Goal: Task Accomplishment & Management: Manage account settings

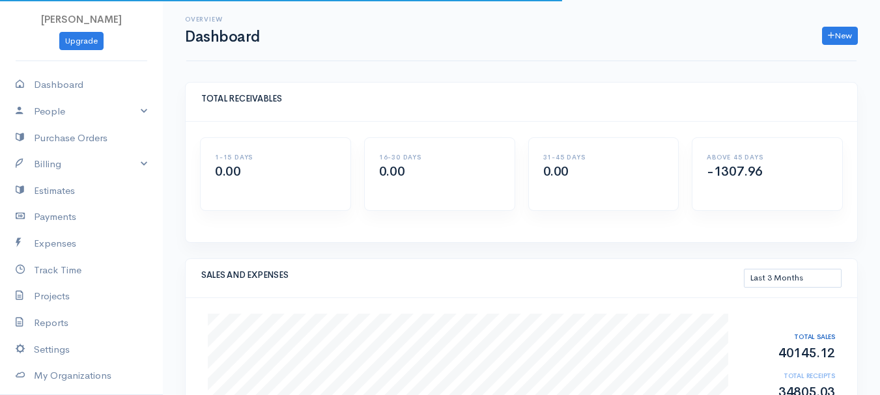
select select "90"
click at [55, 167] on link "Billing" at bounding box center [81, 164] width 163 height 27
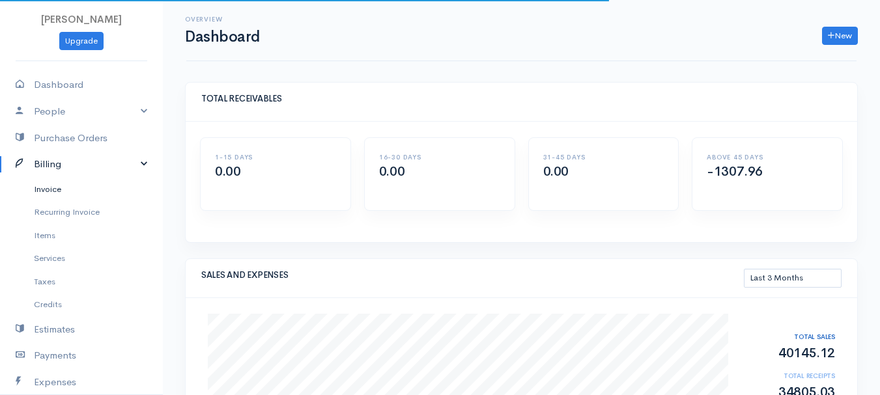
click at [54, 188] on link "Invoice" at bounding box center [81, 189] width 163 height 23
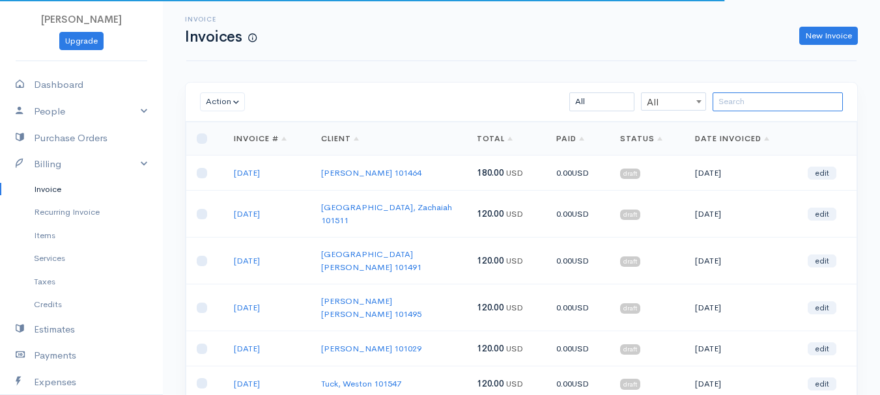
click at [732, 104] on input "search" at bounding box center [778, 101] width 130 height 19
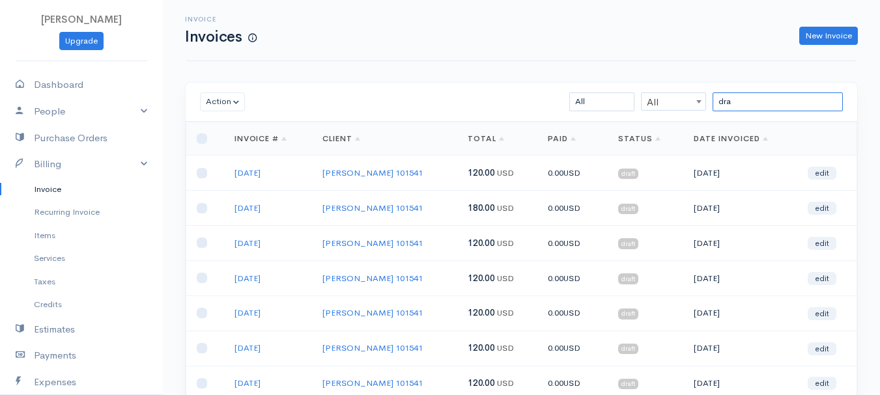
scroll to position [130, 0]
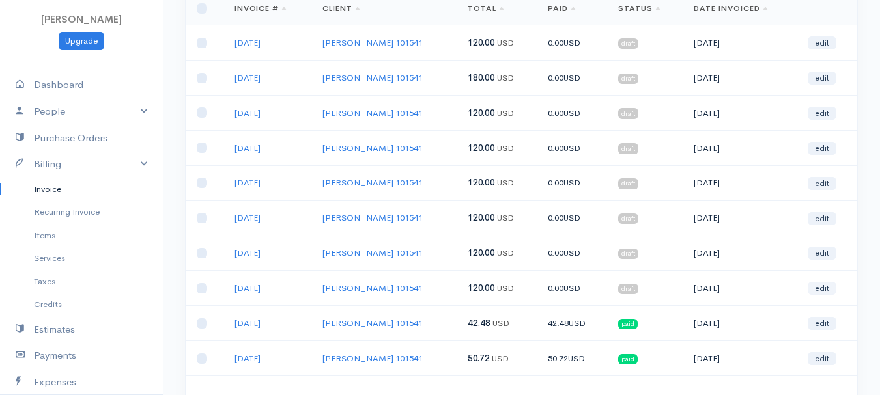
type input "dra"
click at [825, 288] on link "edit" at bounding box center [822, 288] width 29 height 13
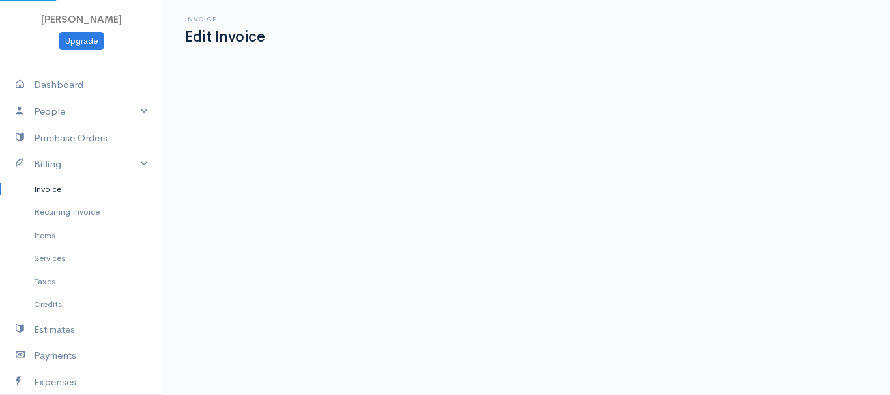
select select "2"
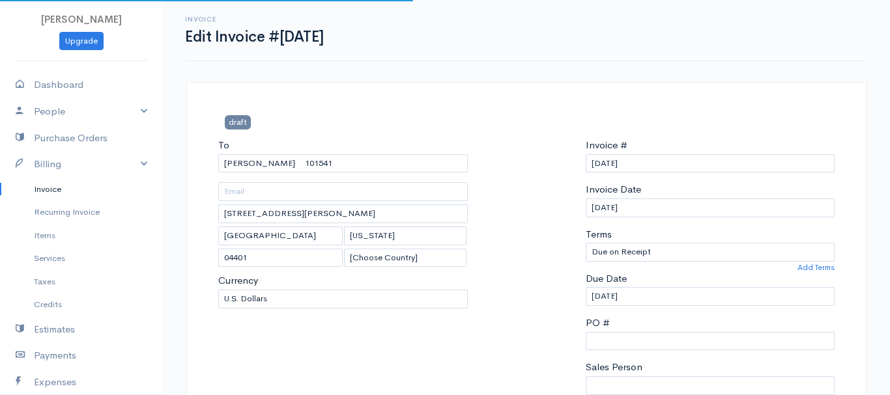
select select "[GEOGRAPHIC_DATA]"
select select "USD"
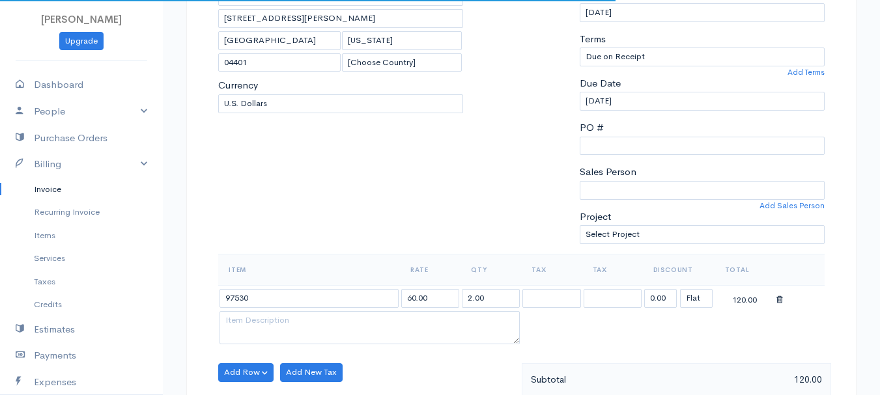
scroll to position [326, 0]
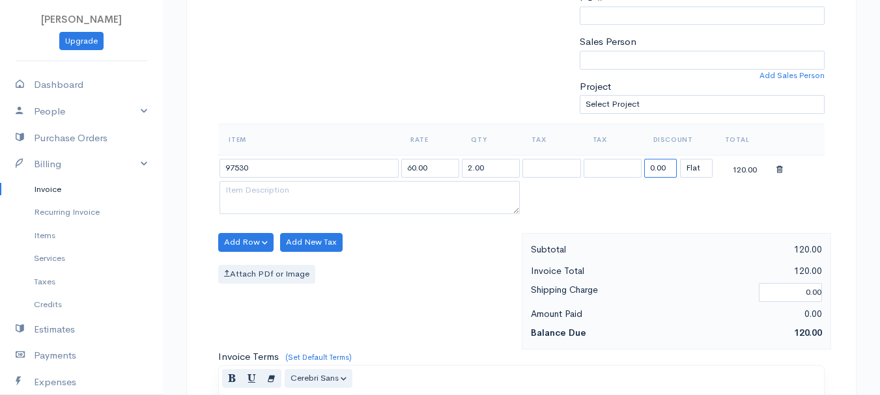
click at [651, 169] on input "0.00" at bounding box center [660, 168] width 33 height 19
type input "69.28"
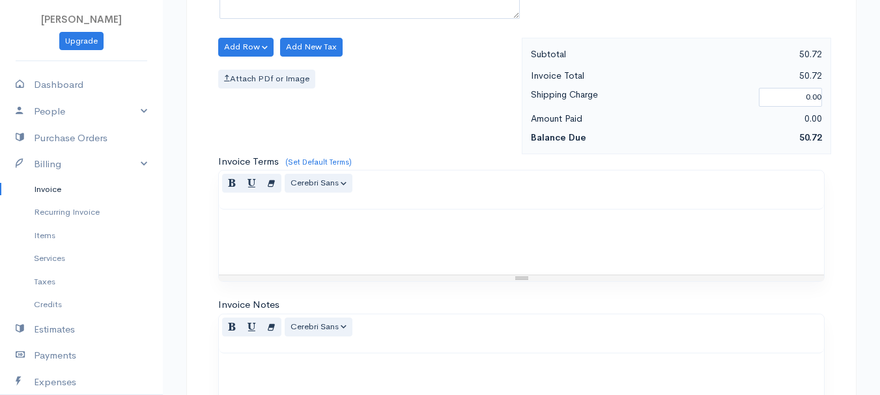
scroll to position [731, 0]
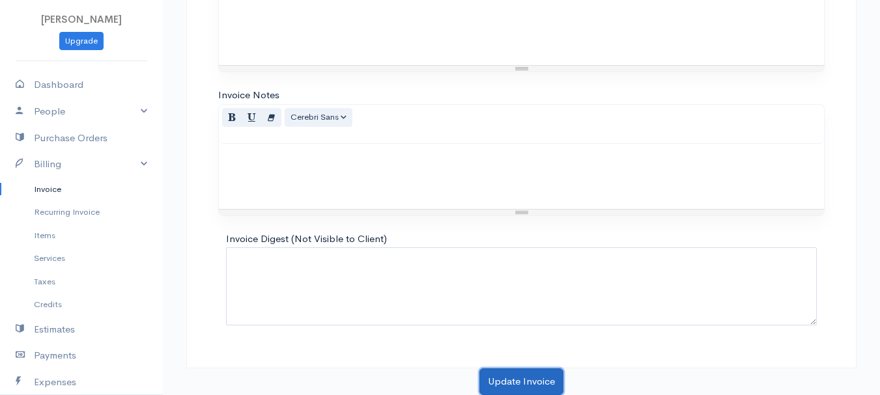
click at [511, 383] on button "Update Invoice" at bounding box center [521, 382] width 84 height 27
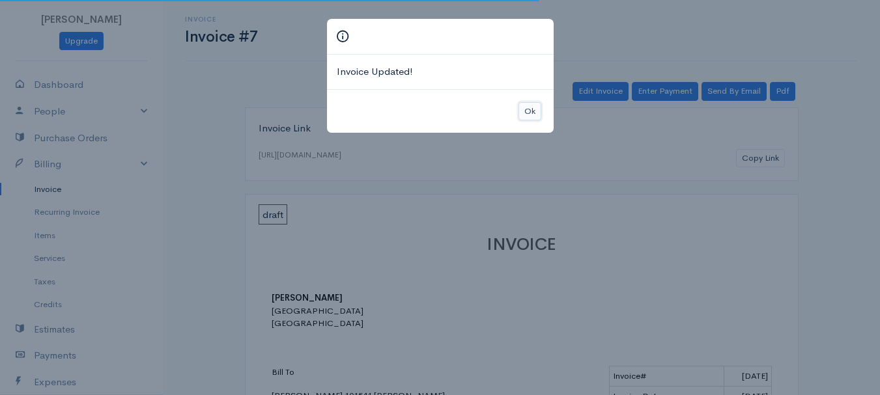
drag, startPoint x: 531, startPoint y: 112, endPoint x: 578, endPoint y: 113, distance: 47.6
click at [531, 112] on button "Ok" at bounding box center [529, 111] width 23 height 19
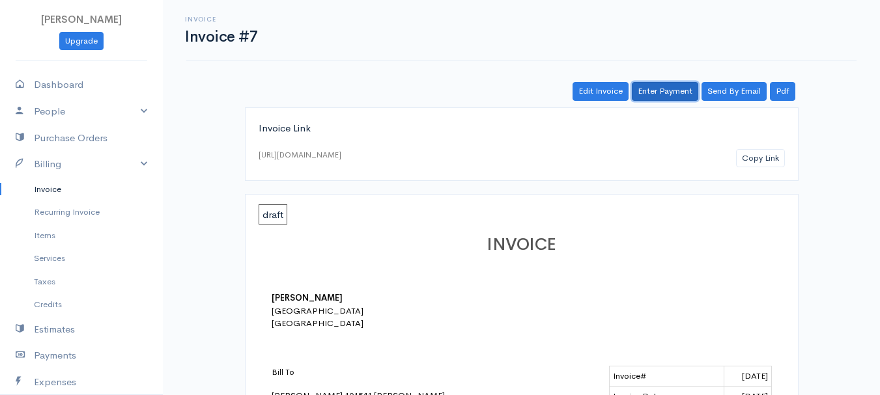
click at [672, 92] on link "Enter Payment" at bounding box center [665, 91] width 66 height 19
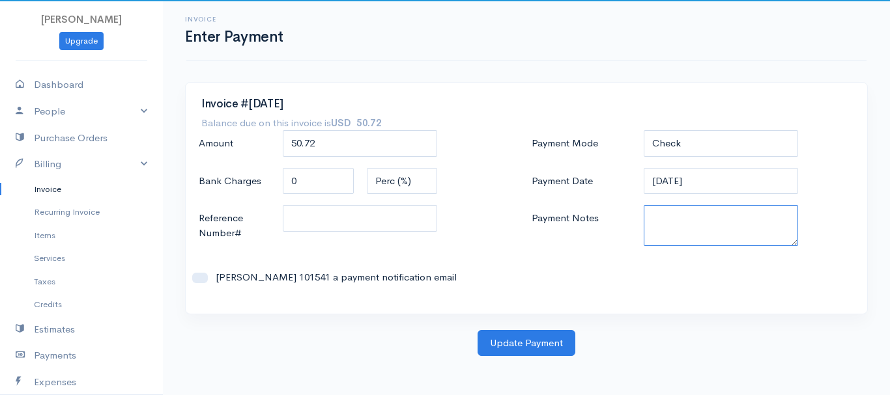
click at [670, 229] on textarea "Payment Notes" at bounding box center [721, 225] width 155 height 41
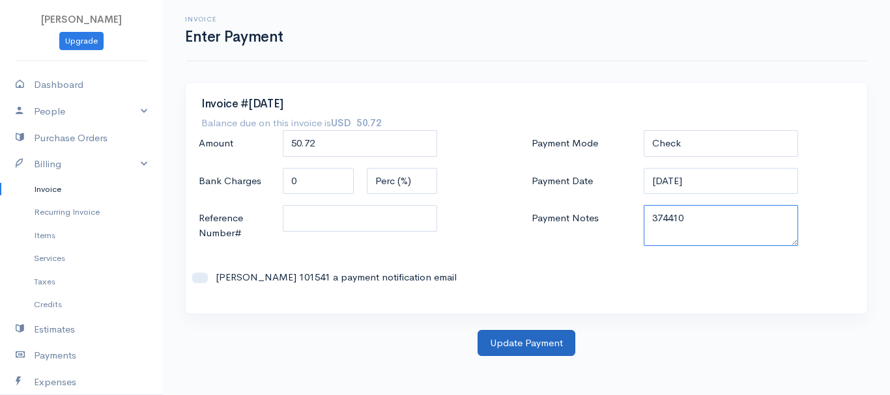
type textarea "374410"
click at [539, 350] on button "Update Payment" at bounding box center [526, 343] width 98 height 27
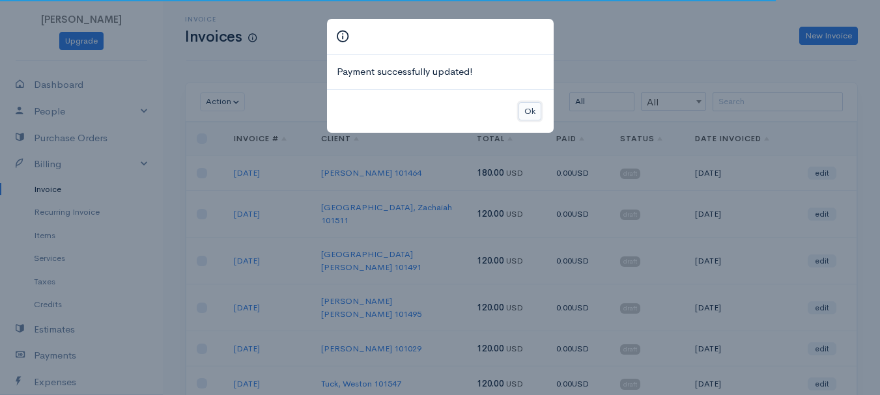
click at [530, 115] on button "Ok" at bounding box center [529, 111] width 23 height 19
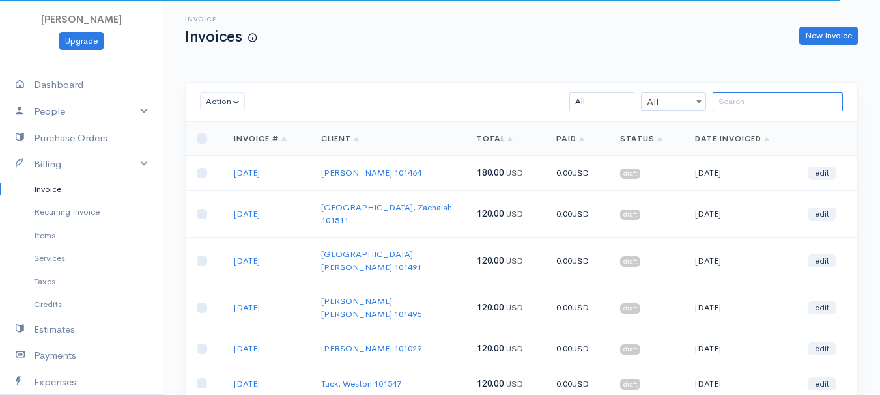
click at [771, 97] on input "search" at bounding box center [778, 101] width 130 height 19
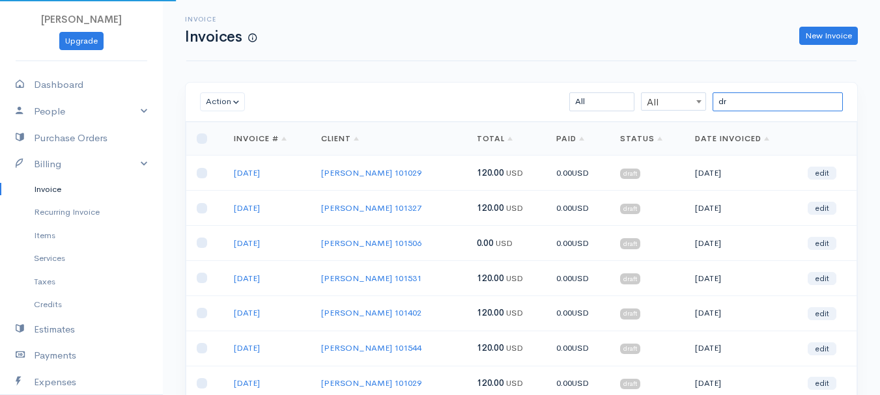
type input "dra"
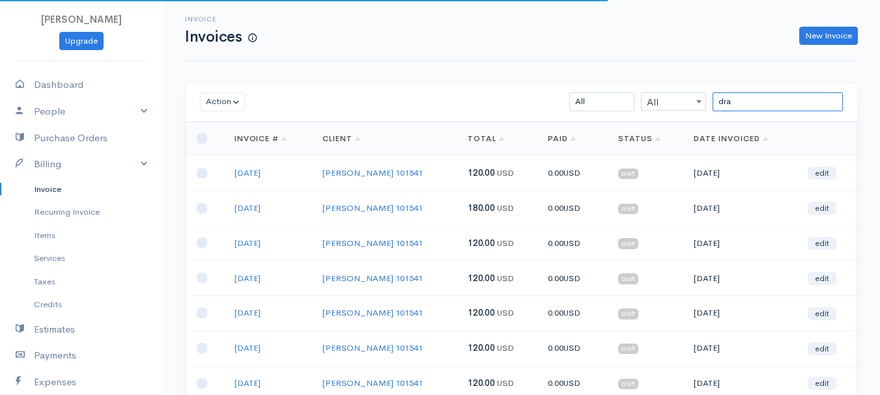
scroll to position [231, 0]
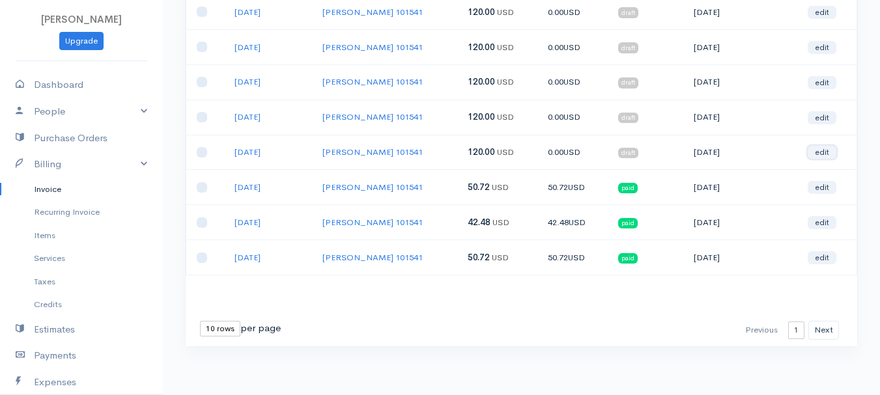
click at [823, 151] on link "edit" at bounding box center [822, 152] width 29 height 13
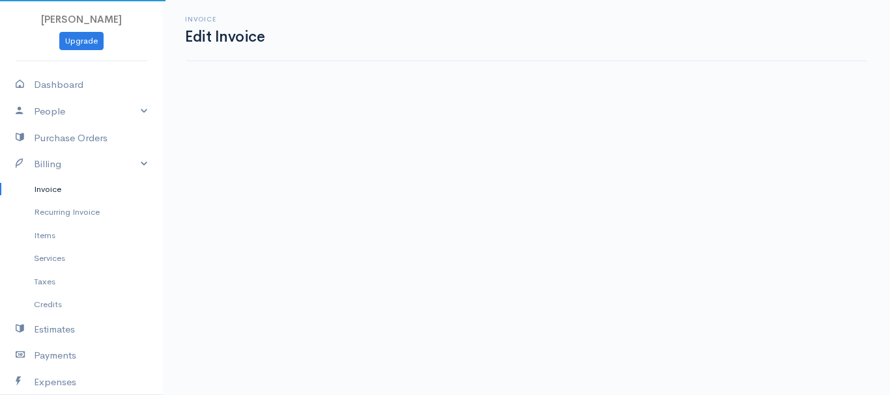
select select "2"
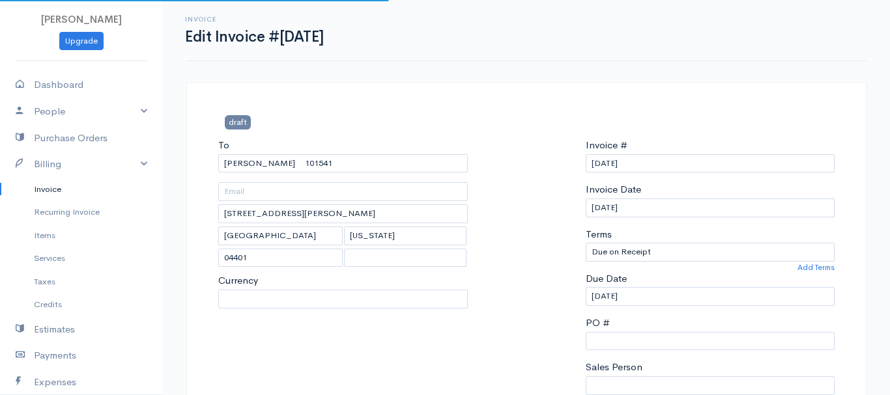
select select "[GEOGRAPHIC_DATA]"
select select "USD"
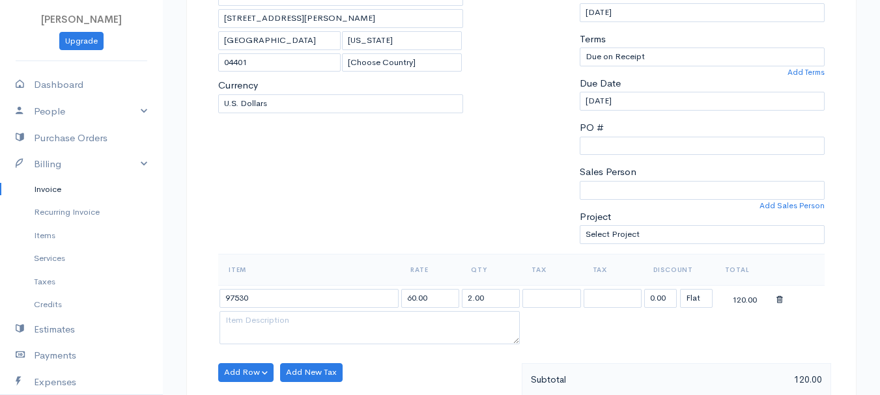
scroll to position [261, 0]
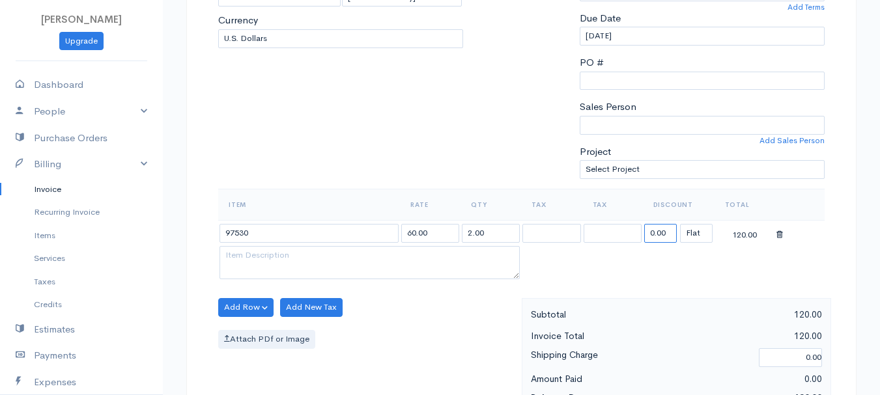
click at [658, 235] on input "0.00" at bounding box center [660, 233] width 33 height 19
type input "69.28"
click at [494, 292] on div "Item Rate Qty Tax Tax Discount Total 97530 60.00 2.00 69.28 (%) Flat 50.72" at bounding box center [521, 243] width 606 height 109
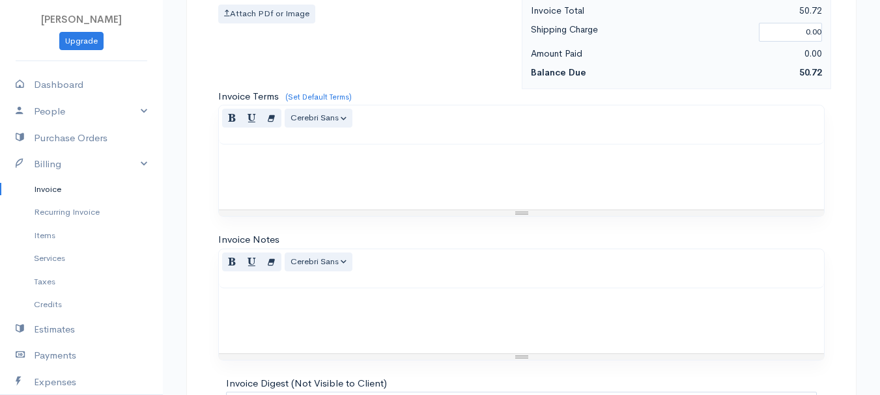
scroll to position [731, 0]
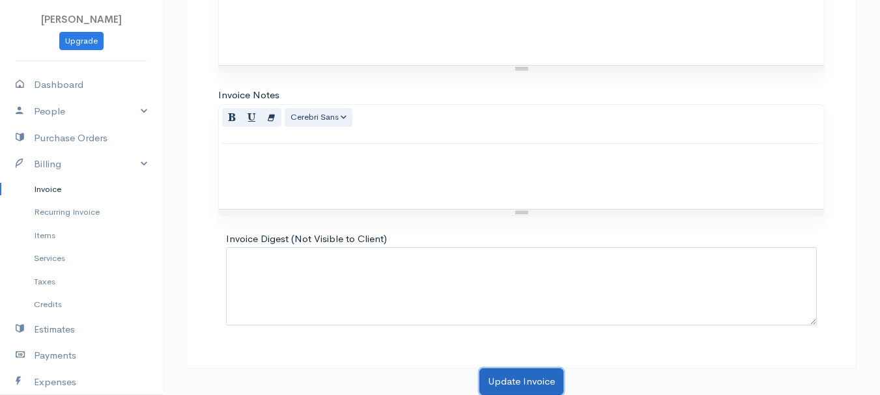
click at [520, 376] on button "Update Invoice" at bounding box center [521, 382] width 84 height 27
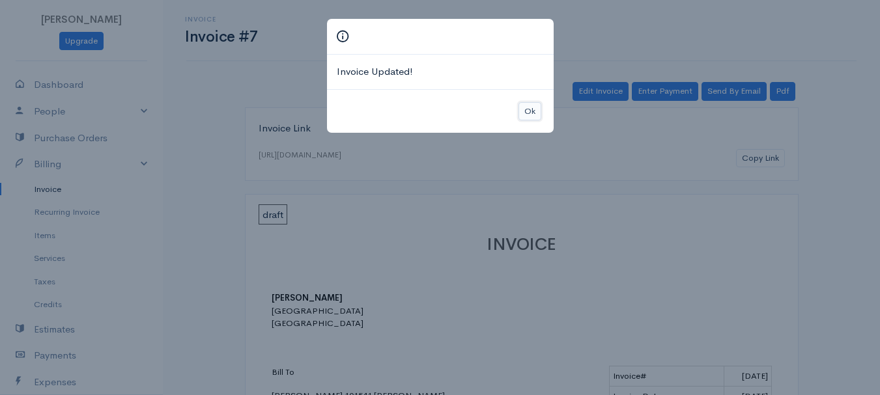
click at [528, 113] on button "Ok" at bounding box center [529, 111] width 23 height 19
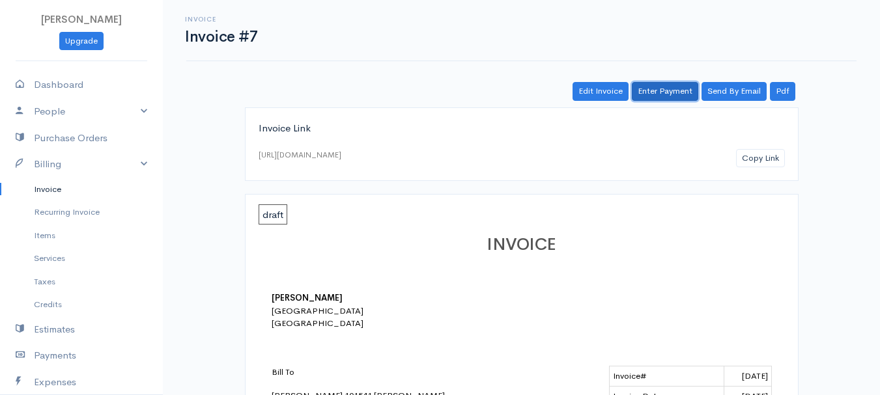
click at [676, 92] on link "Enter Payment" at bounding box center [665, 91] width 66 height 19
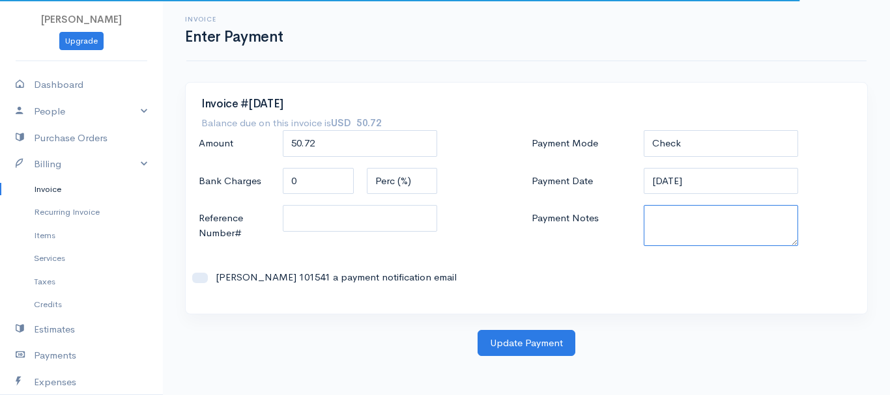
click at [675, 231] on textarea "Payment Notes" at bounding box center [721, 225] width 155 height 41
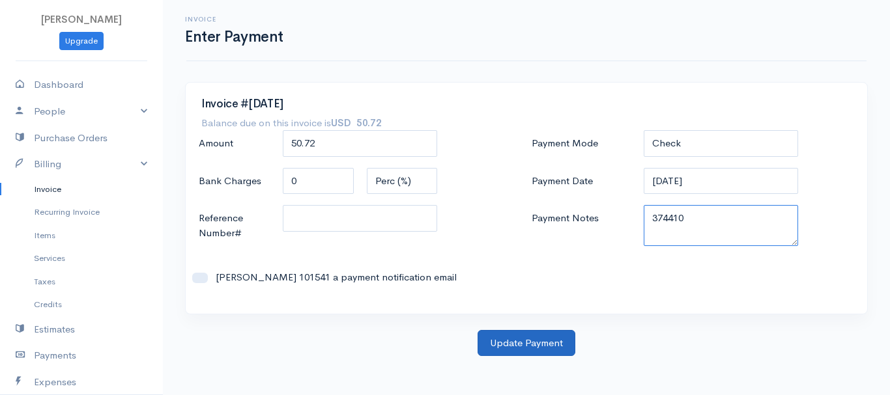
type textarea "374410"
click at [534, 342] on button "Update Payment" at bounding box center [526, 343] width 98 height 27
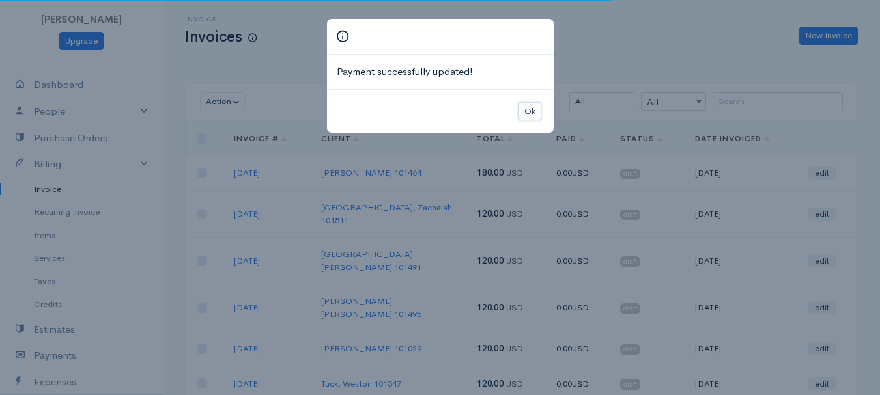
click at [533, 111] on button "Ok" at bounding box center [529, 111] width 23 height 19
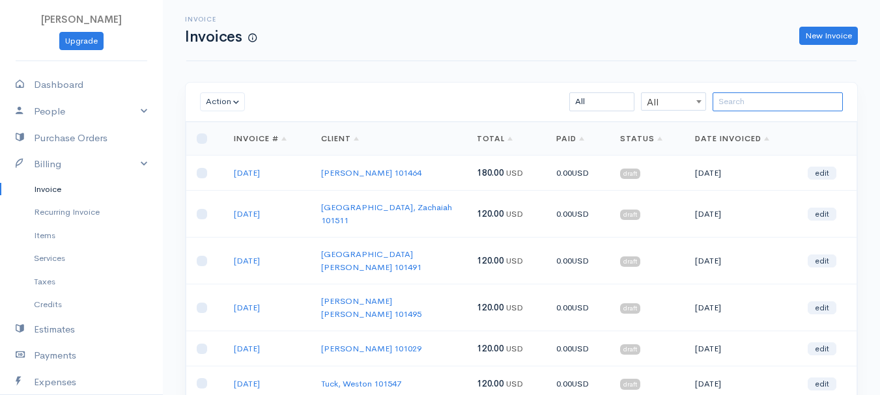
click at [762, 107] on input "search" at bounding box center [778, 101] width 130 height 19
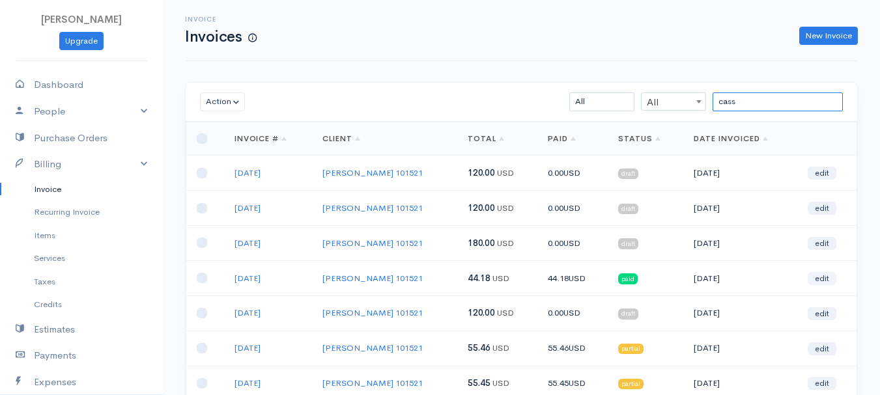
type input "cass"
click at [822, 278] on link "edit" at bounding box center [822, 278] width 29 height 13
select select "2"
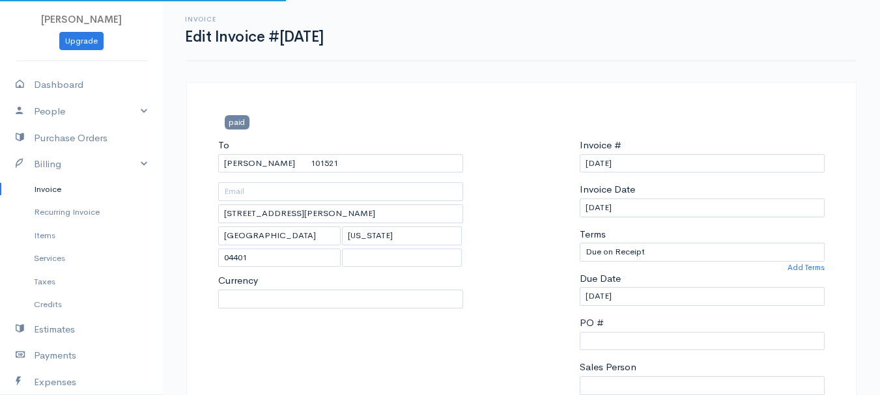
select select "[GEOGRAPHIC_DATA]"
select select "USD"
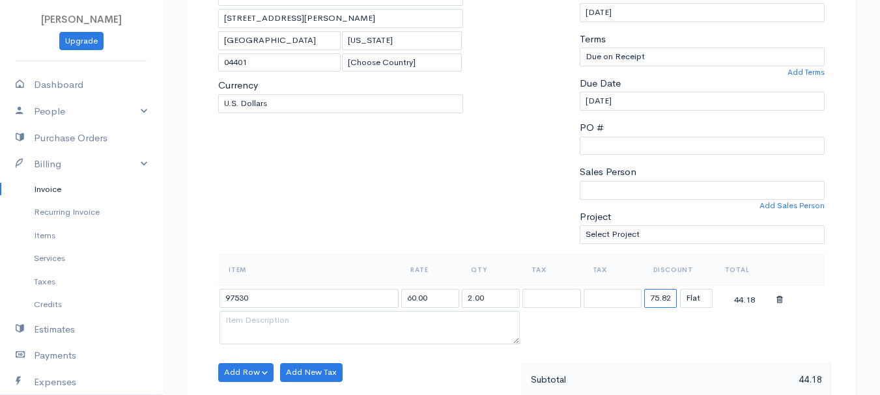
click at [661, 299] on input "75.82" at bounding box center [660, 298] width 33 height 19
click at [661, 300] on input "75.82" at bounding box center [660, 298] width 33 height 19
type input "64.55"
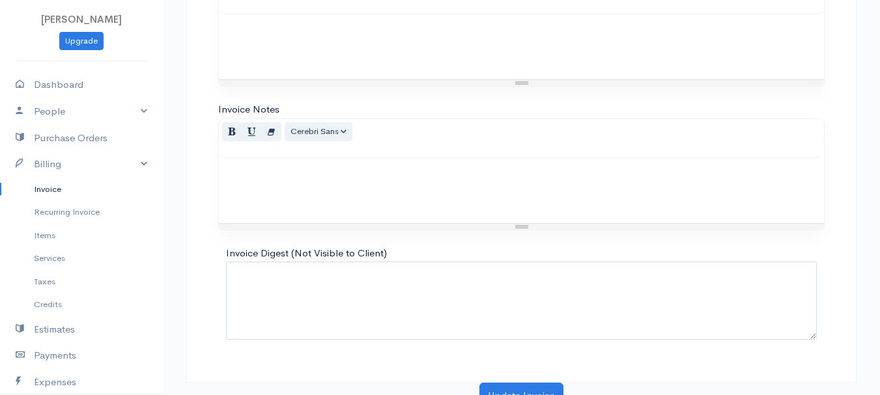
scroll to position [731, 0]
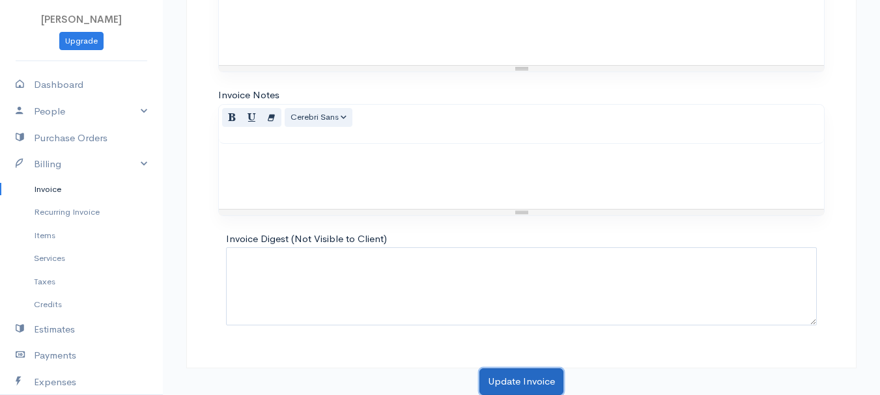
click at [530, 380] on button "Update Invoice" at bounding box center [521, 382] width 84 height 27
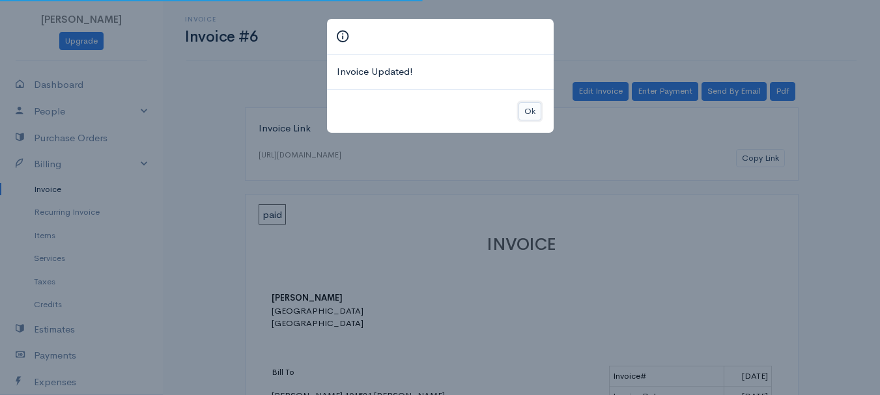
click at [527, 110] on button "Ok" at bounding box center [529, 111] width 23 height 19
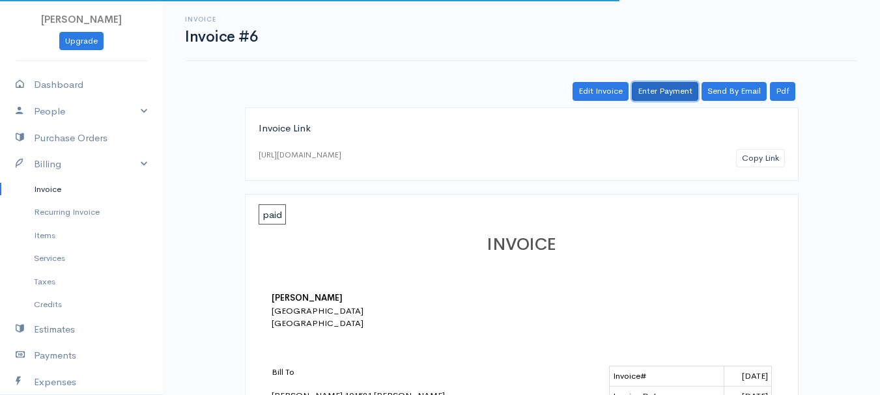
click at [672, 87] on link "Enter Payment" at bounding box center [665, 91] width 66 height 19
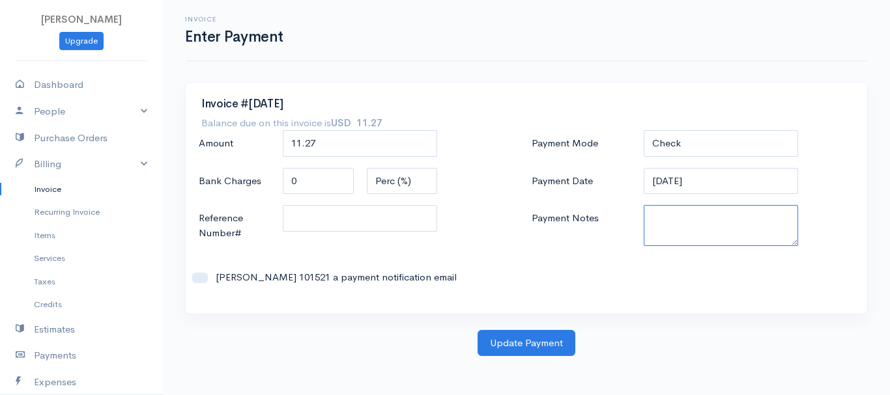
click at [698, 232] on textarea "Payment Notes" at bounding box center [721, 225] width 155 height 41
type textarea "314447587"
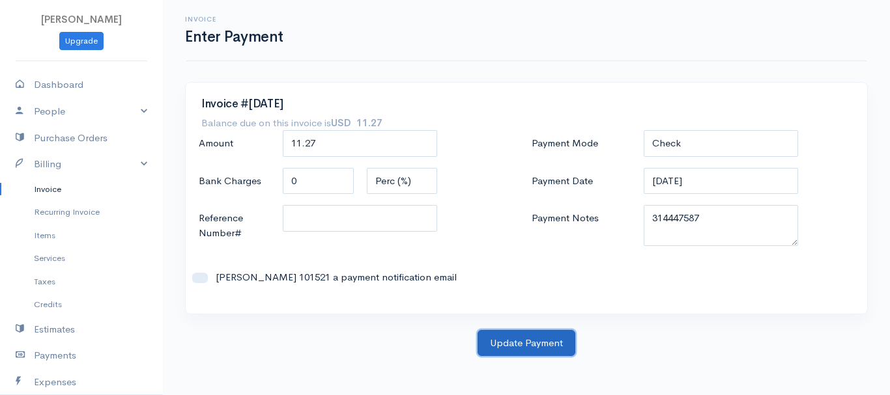
click at [528, 348] on button "Update Payment" at bounding box center [526, 343] width 98 height 27
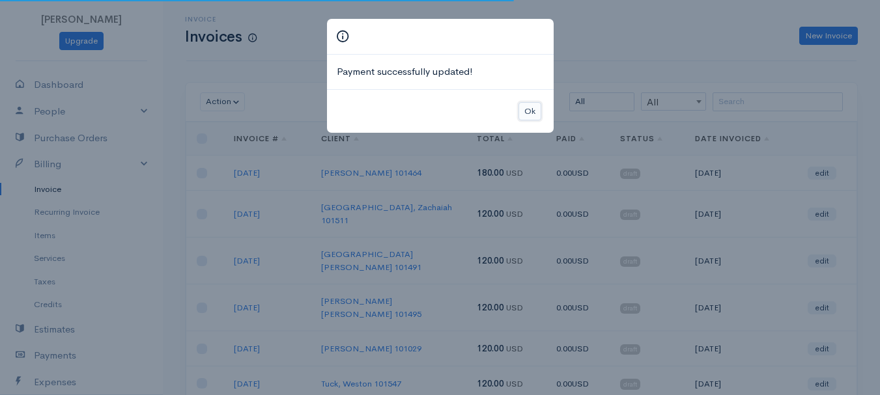
click at [527, 107] on button "Ok" at bounding box center [529, 111] width 23 height 19
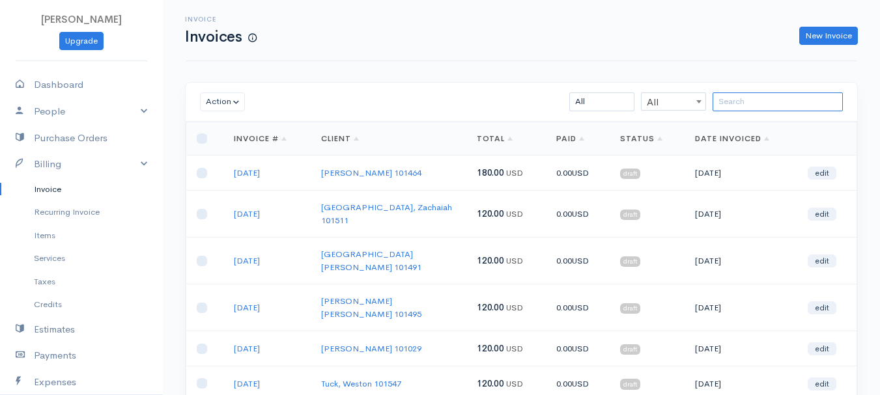
click at [748, 98] on input "search" at bounding box center [778, 101] width 130 height 19
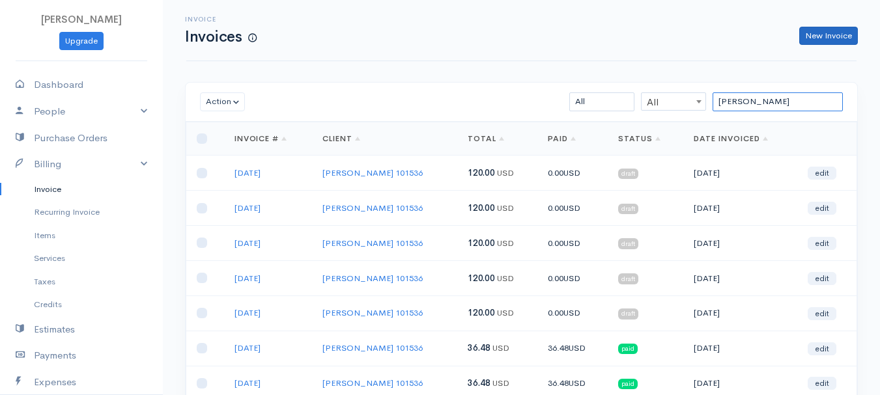
type input "[PERSON_NAME]"
click at [814, 32] on link "New Invoice" at bounding box center [828, 36] width 59 height 19
select select "[GEOGRAPHIC_DATA]"
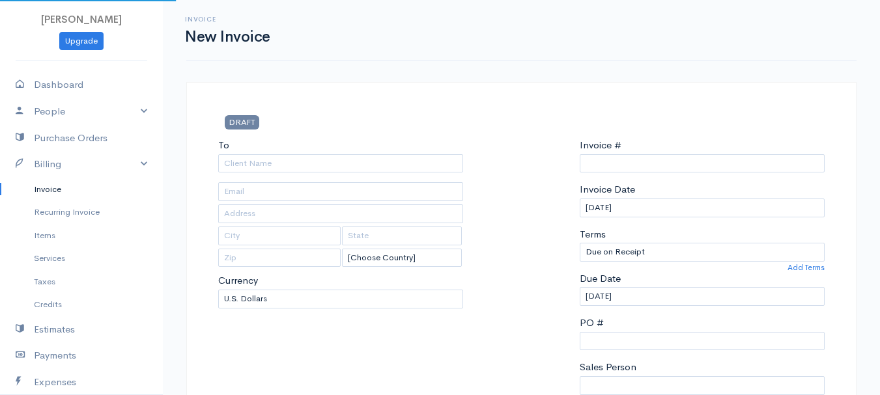
type input "0011212024"
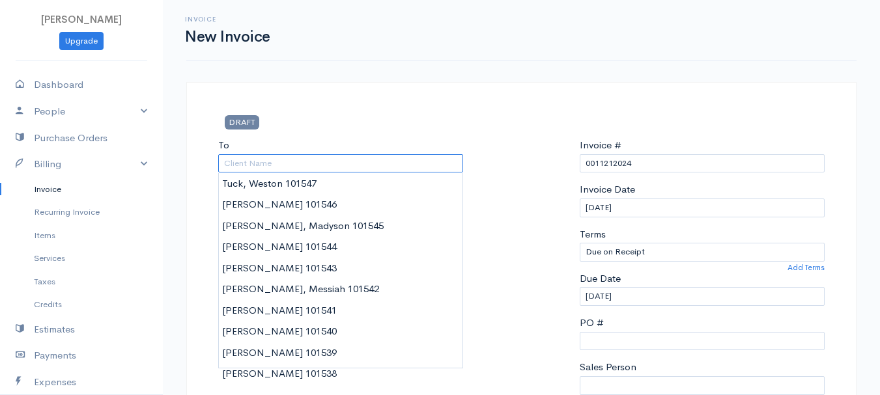
click at [338, 162] on input "To" at bounding box center [340, 163] width 245 height 19
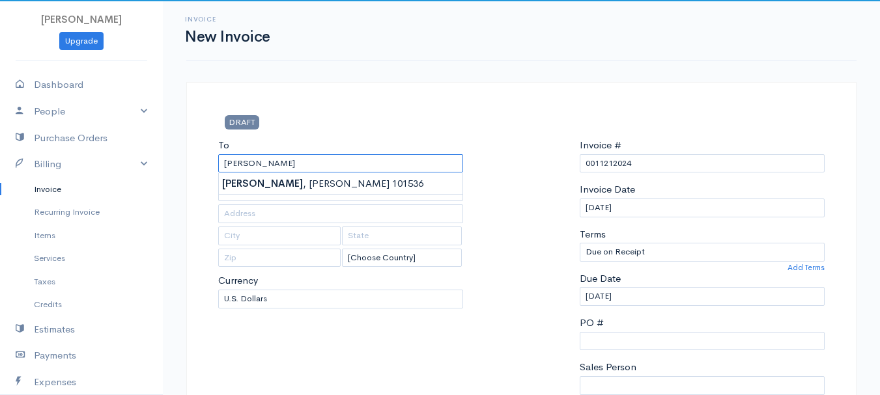
type input "[PERSON_NAME] 101536"
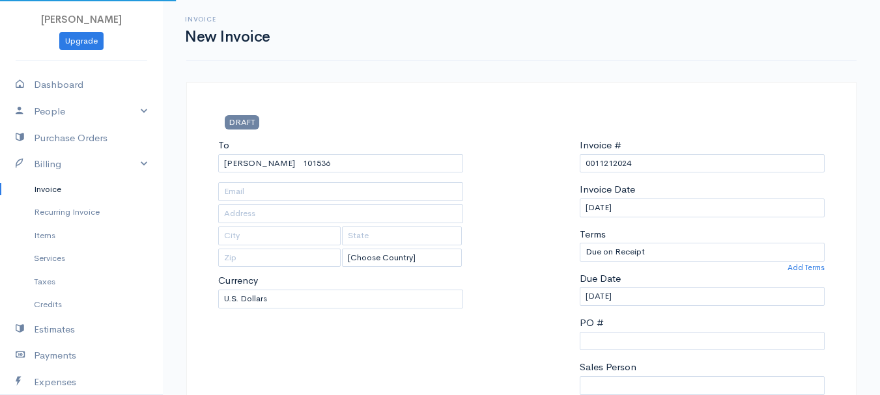
type input "[STREET_ADDRESS][PERSON_NAME]"
type input "Kenduskeag"
type input "[US_STATE]"
type input "04450"
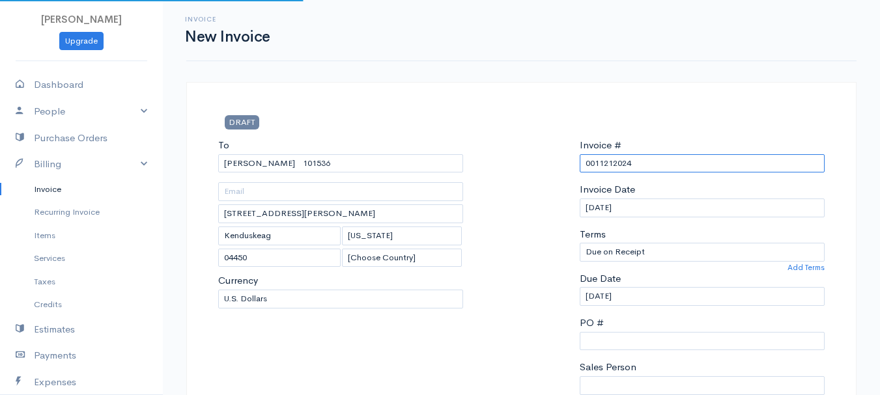
click at [638, 169] on input "0011212024" at bounding box center [702, 163] width 245 height 19
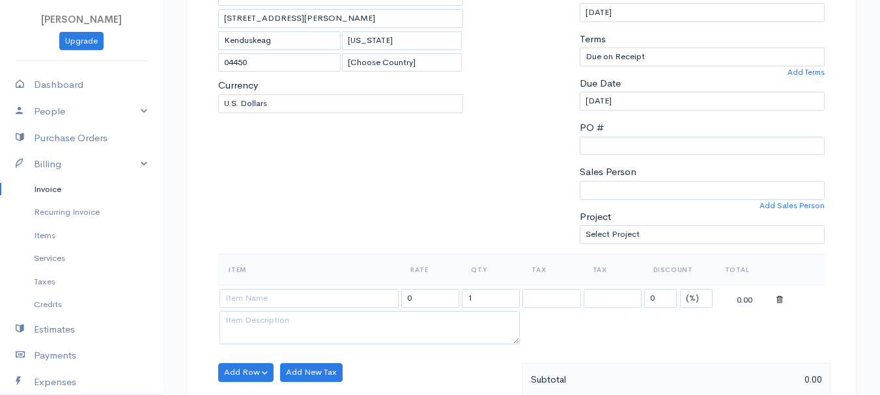
scroll to position [261, 0]
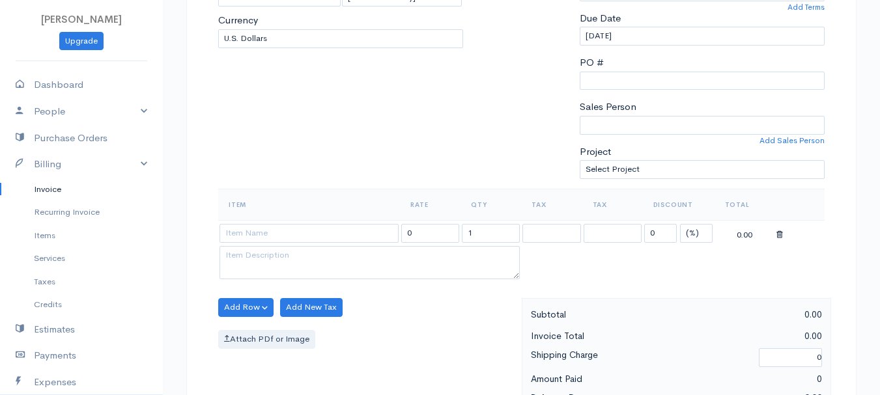
type input "[DATE]"
click at [701, 229] on select "(%) Flat" at bounding box center [696, 233] width 33 height 19
select select "2"
click at [680, 224] on select "(%) Flat" at bounding box center [696, 233] width 33 height 19
click at [497, 233] on input "1" at bounding box center [491, 233] width 58 height 19
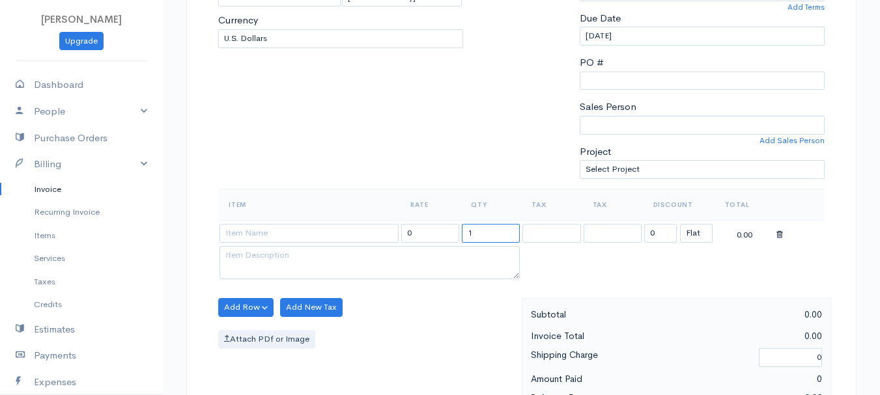
click at [497, 233] on input "1" at bounding box center [491, 233] width 58 height 19
click at [492, 234] on input "2" at bounding box center [491, 233] width 58 height 19
type input "2"
click at [366, 236] on input at bounding box center [308, 233] width 179 height 19
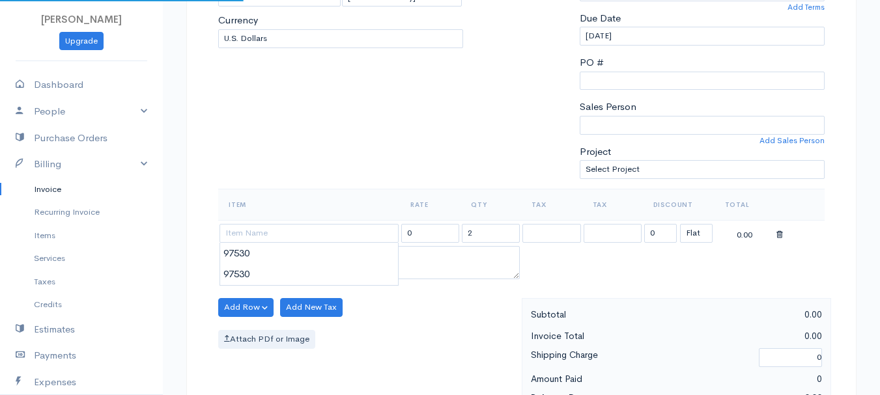
type input "97530"
type input "60.00"
click at [375, 266] on body "[PERSON_NAME] Upgrade Dashboard People Clients Vendors Staff Users Purchase Ord…" at bounding box center [440, 302] width 880 height 1126
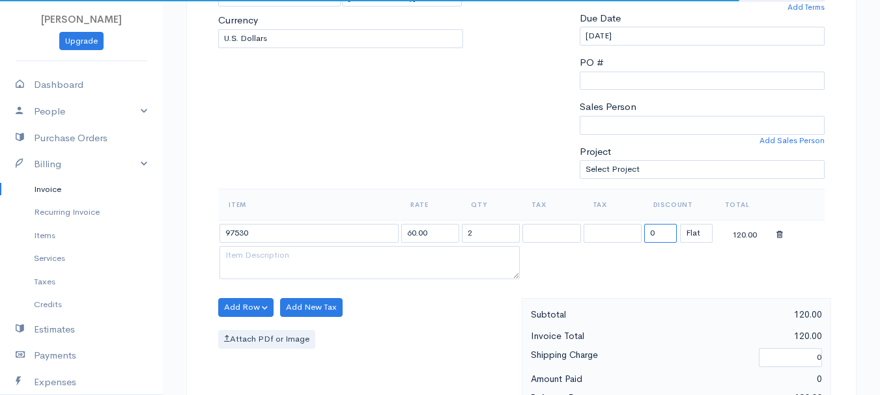
click at [655, 236] on input "0" at bounding box center [660, 233] width 33 height 19
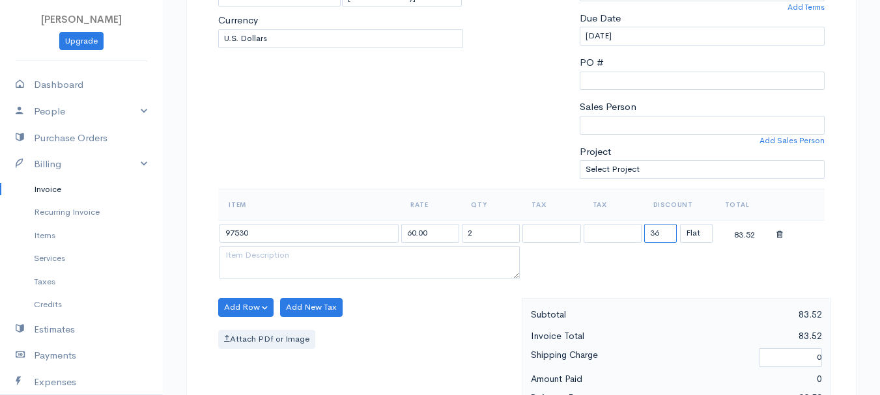
type input "3"
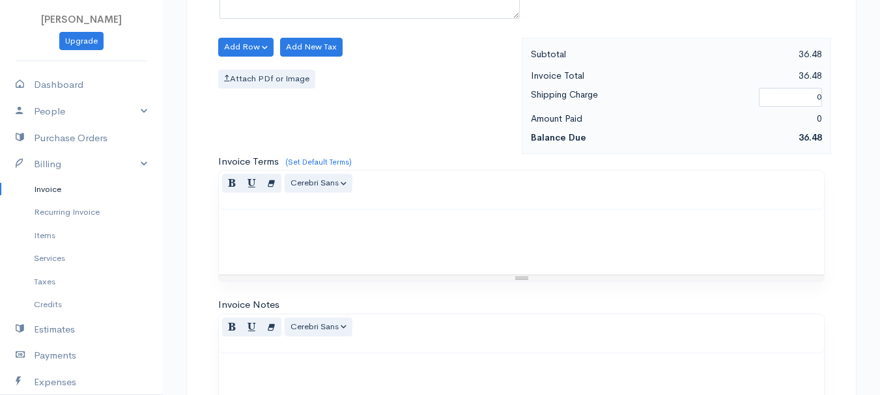
scroll to position [731, 0]
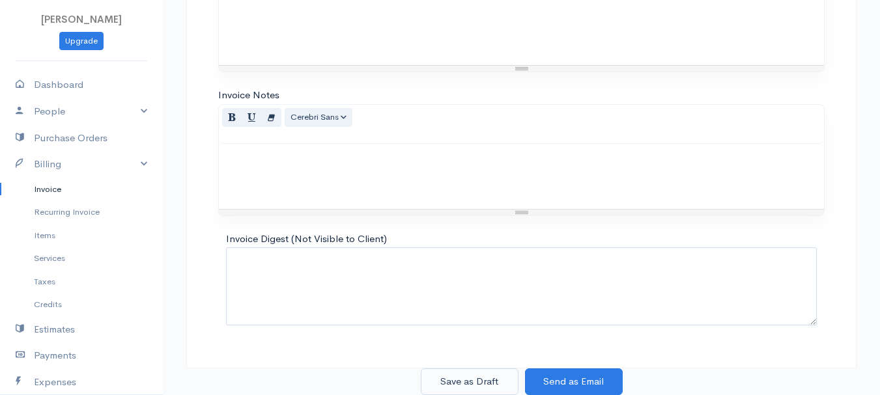
type input "83.52"
click at [471, 382] on button "Save as Draft" at bounding box center [470, 382] width 98 height 27
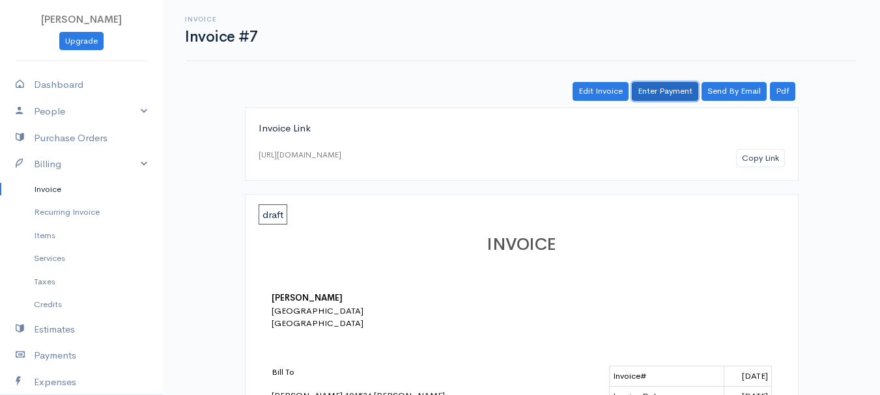
click at [660, 91] on link "Enter Payment" at bounding box center [665, 91] width 66 height 19
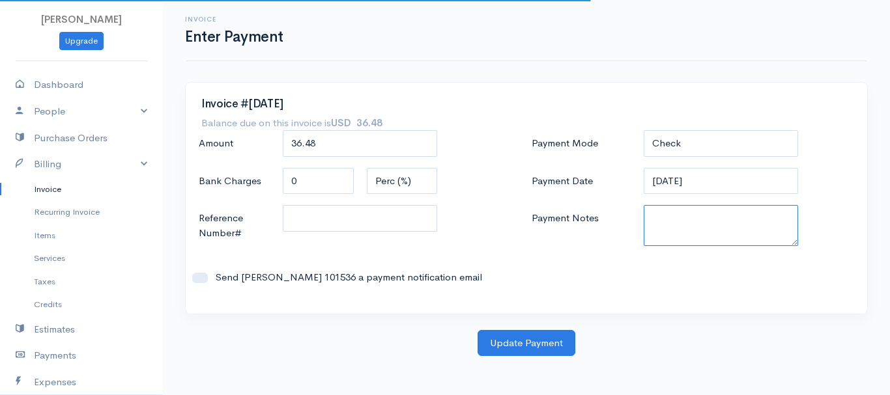
click at [670, 241] on textarea "Payment Notes" at bounding box center [721, 225] width 155 height 41
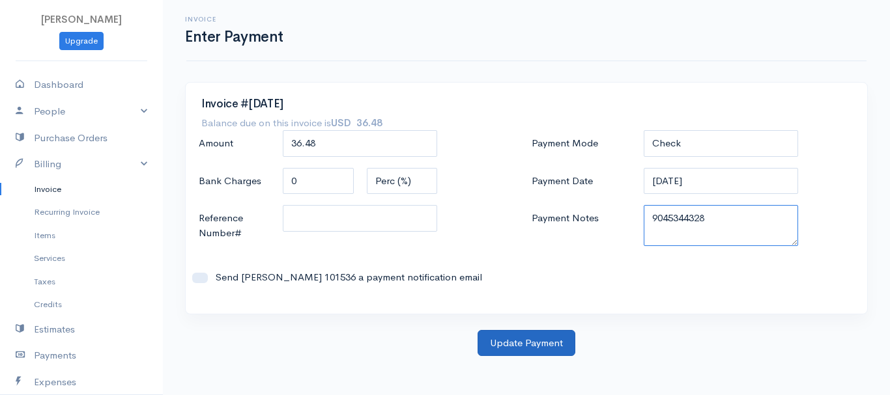
type textarea "9045344328"
click at [509, 355] on button "Update Payment" at bounding box center [526, 343] width 98 height 27
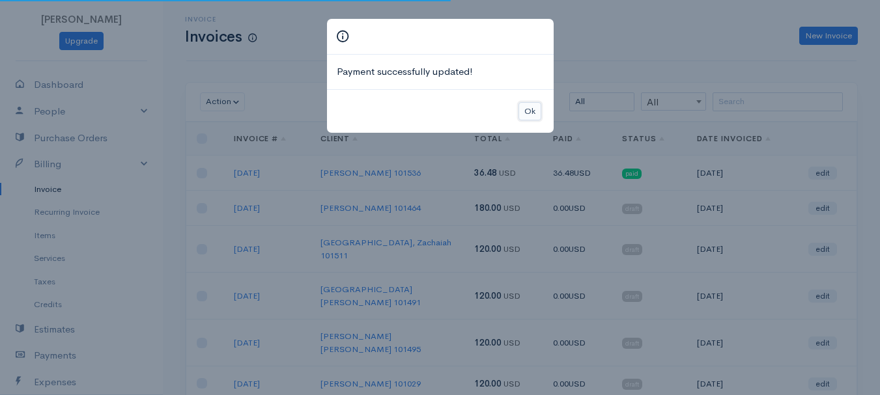
click at [530, 117] on button "Ok" at bounding box center [529, 111] width 23 height 19
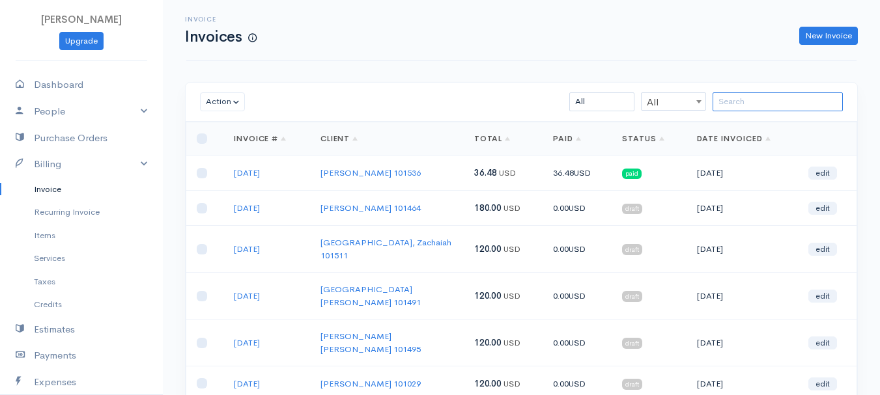
click at [782, 105] on input "search" at bounding box center [778, 101] width 130 height 19
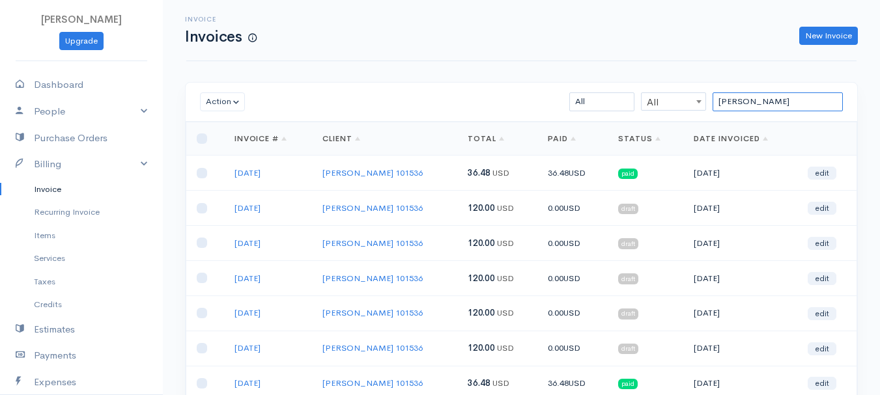
scroll to position [130, 0]
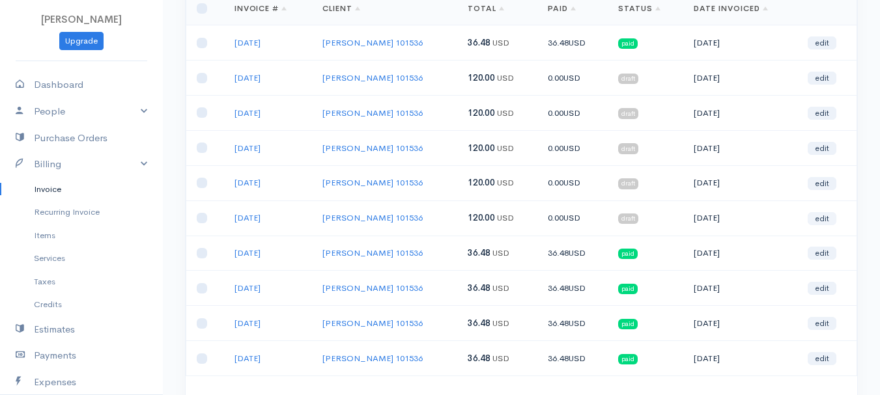
type input "[PERSON_NAME]"
click at [823, 219] on link "edit" at bounding box center [822, 218] width 29 height 13
select select "2"
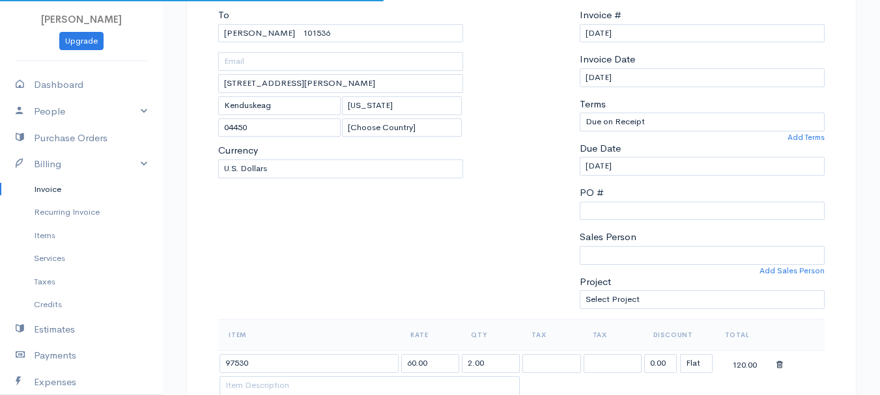
select select "[GEOGRAPHIC_DATA]"
select select "USD"
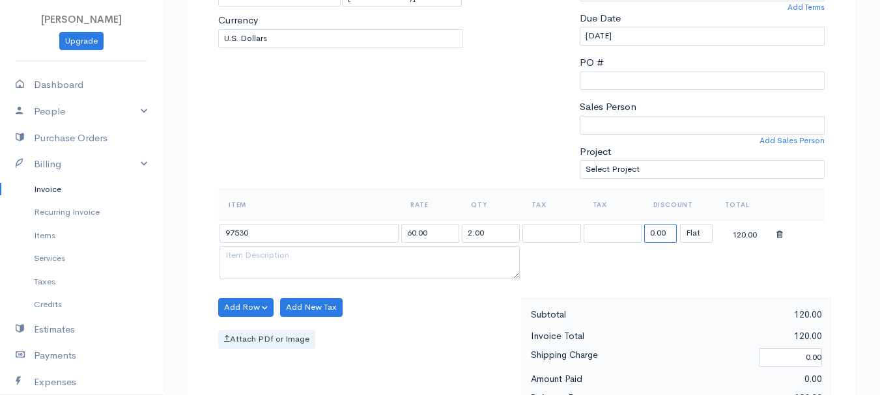
click at [661, 237] on input "0.00" at bounding box center [660, 233] width 33 height 19
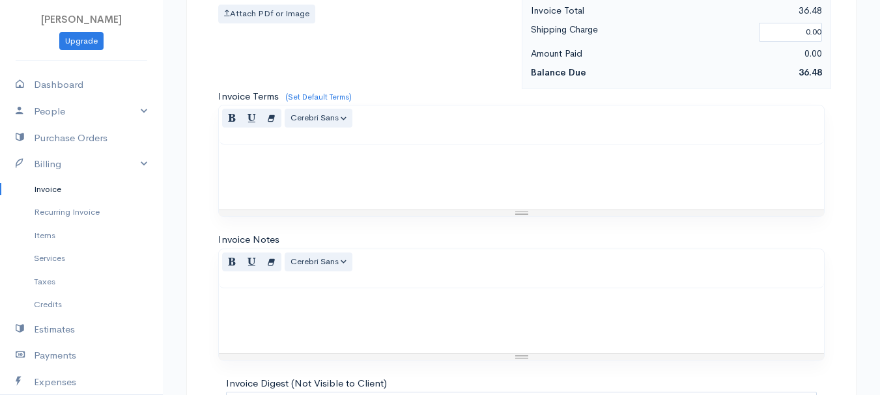
scroll to position [731, 0]
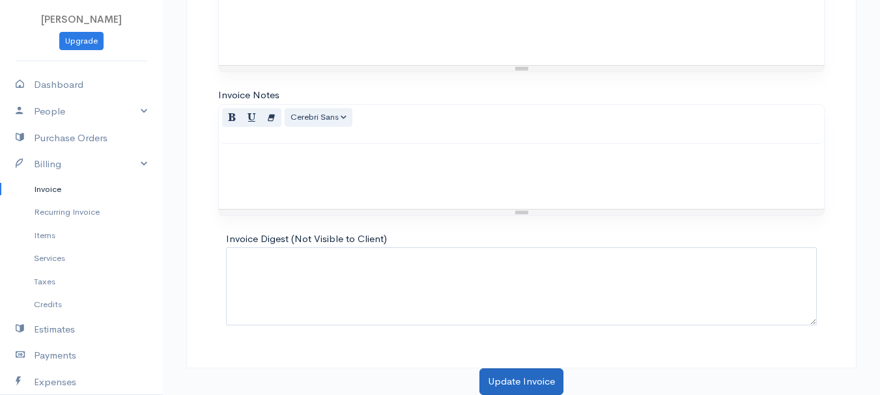
type input "83.52"
click at [531, 383] on button "Update Invoice" at bounding box center [521, 382] width 84 height 27
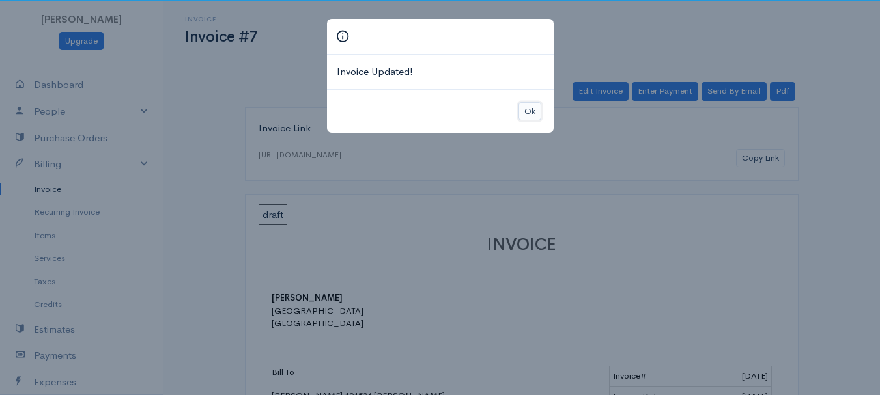
click at [536, 110] on button "Ok" at bounding box center [529, 111] width 23 height 19
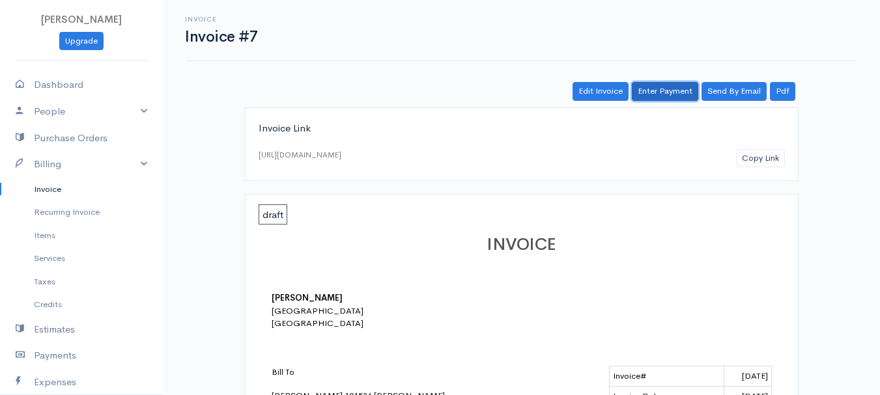
click at [678, 83] on link "Enter Payment" at bounding box center [665, 91] width 66 height 19
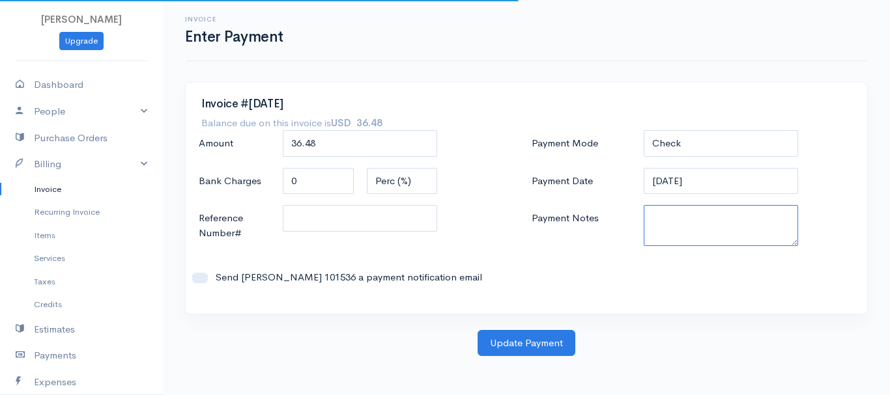
click at [698, 225] on textarea "Payment Notes" at bounding box center [721, 225] width 155 height 41
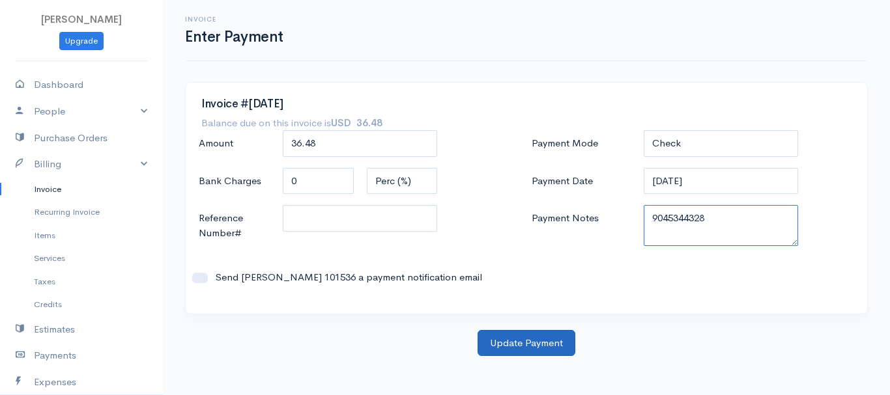
type textarea "9045344328"
click at [544, 340] on button "Update Payment" at bounding box center [526, 343] width 98 height 27
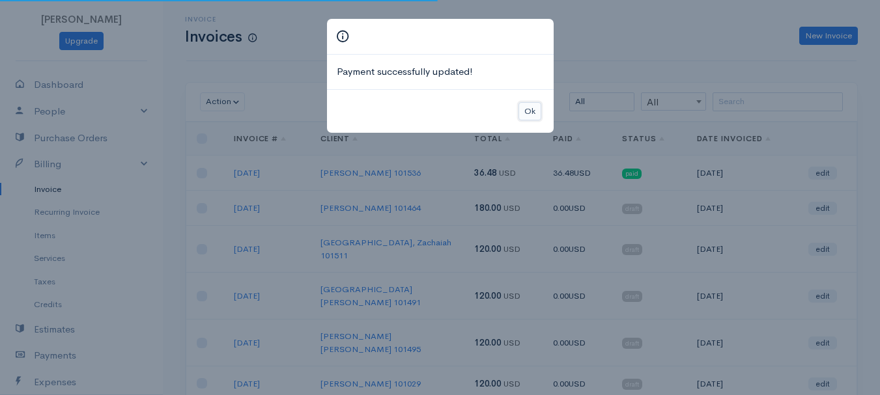
click at [531, 118] on button "Ok" at bounding box center [529, 111] width 23 height 19
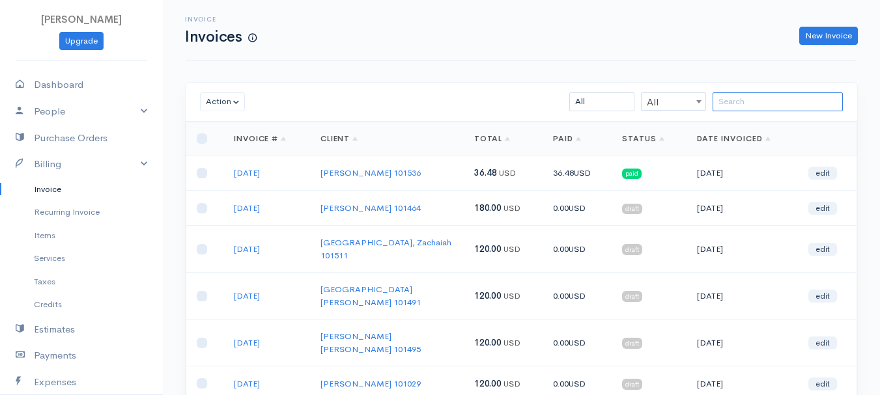
click at [742, 99] on input "search" at bounding box center [778, 101] width 130 height 19
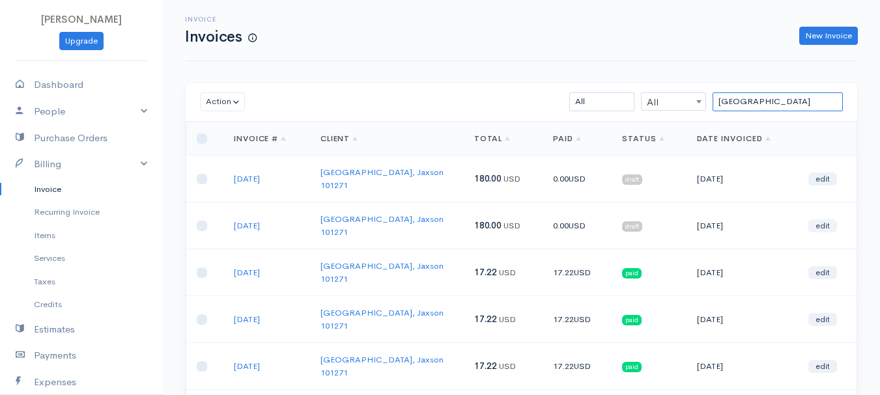
type input "[GEOGRAPHIC_DATA]"
click at [815, 219] on link "edit" at bounding box center [822, 225] width 29 height 13
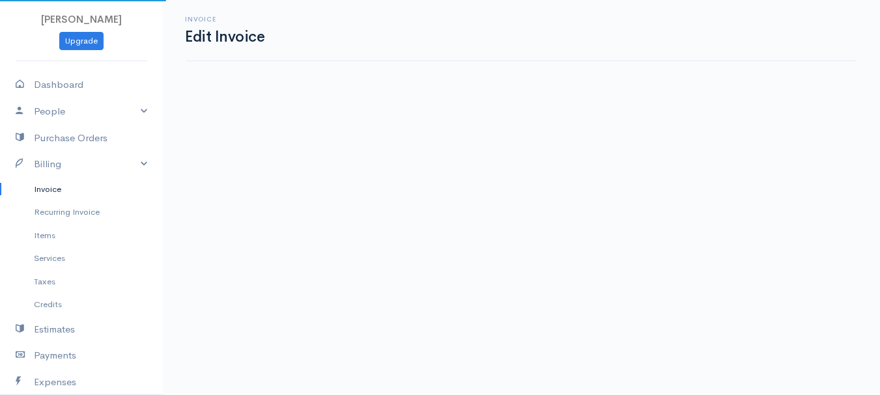
select select "2"
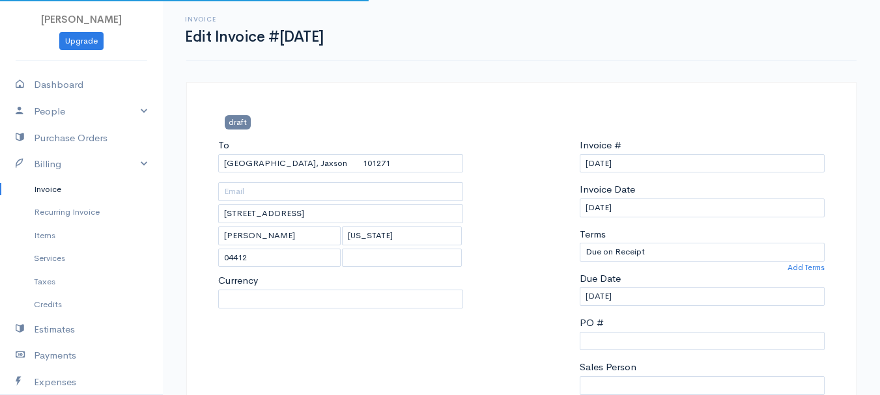
select select "[GEOGRAPHIC_DATA]"
select select "USD"
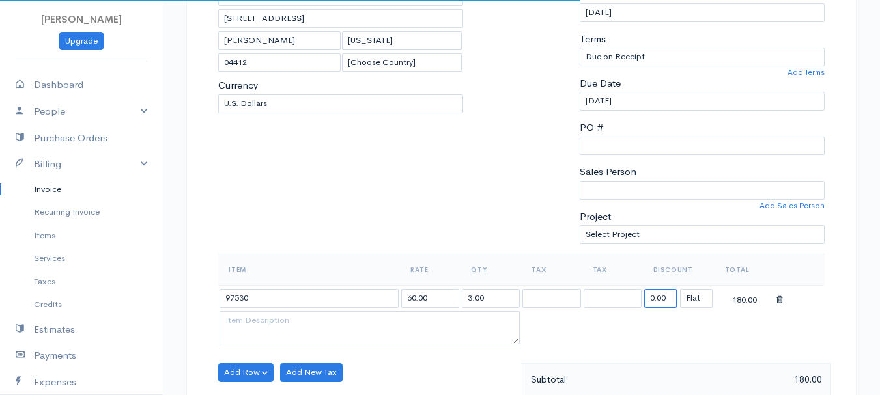
click at [660, 295] on input "0.00" at bounding box center [660, 298] width 33 height 19
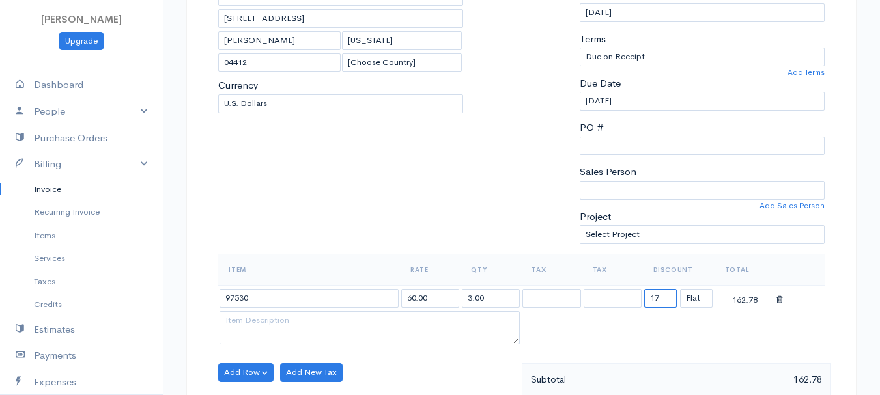
type input "1"
type input "162.78"
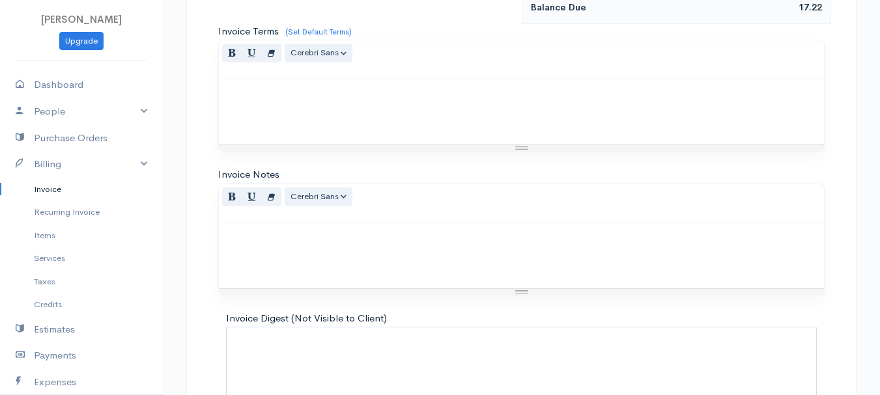
scroll to position [731, 0]
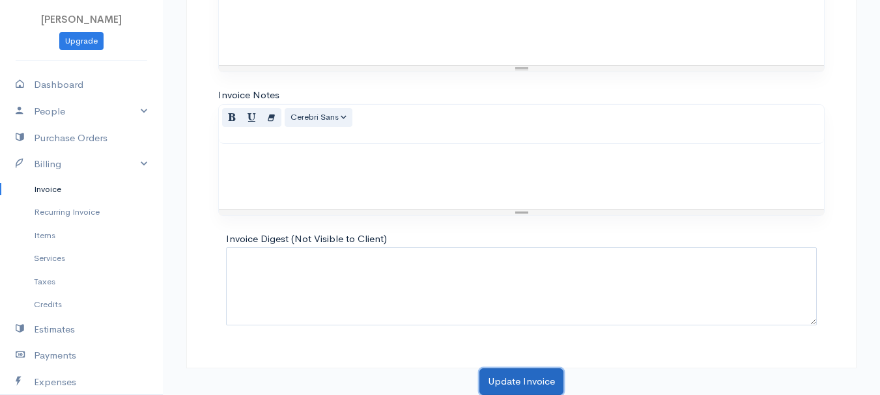
click at [518, 380] on button "Update Invoice" at bounding box center [521, 382] width 84 height 27
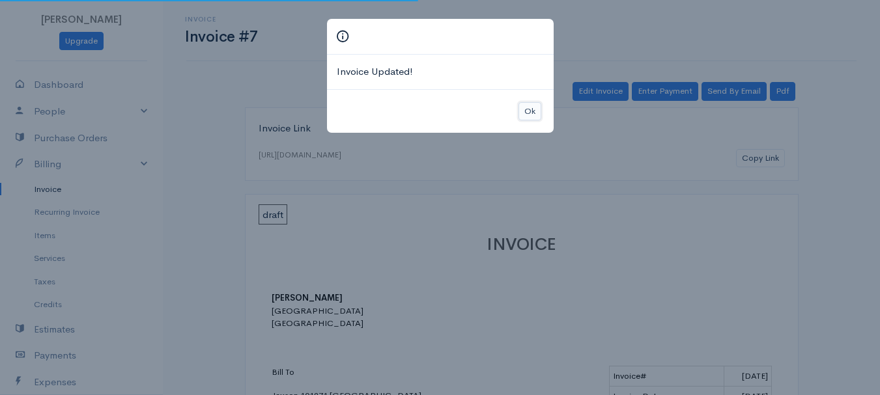
click at [520, 112] on button "Ok" at bounding box center [529, 111] width 23 height 19
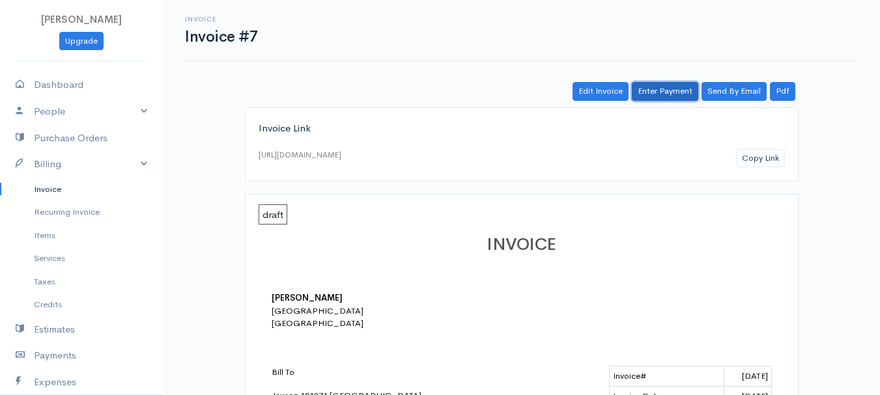
click at [650, 95] on link "Enter Payment" at bounding box center [665, 91] width 66 height 19
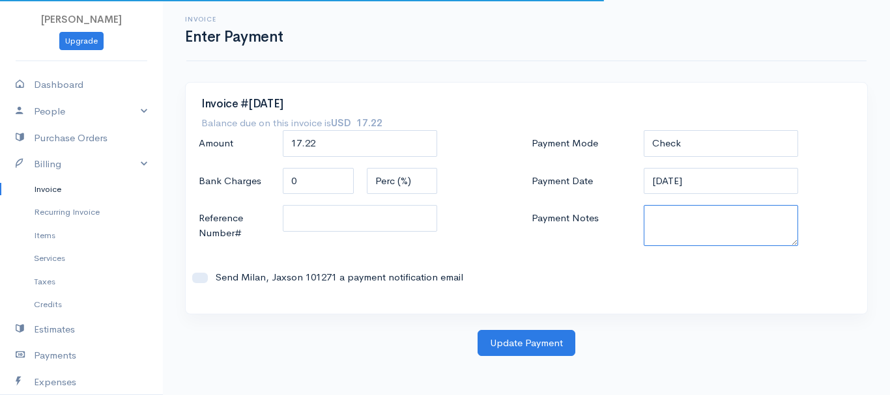
click at [700, 224] on textarea "Payment Notes" at bounding box center [721, 225] width 155 height 41
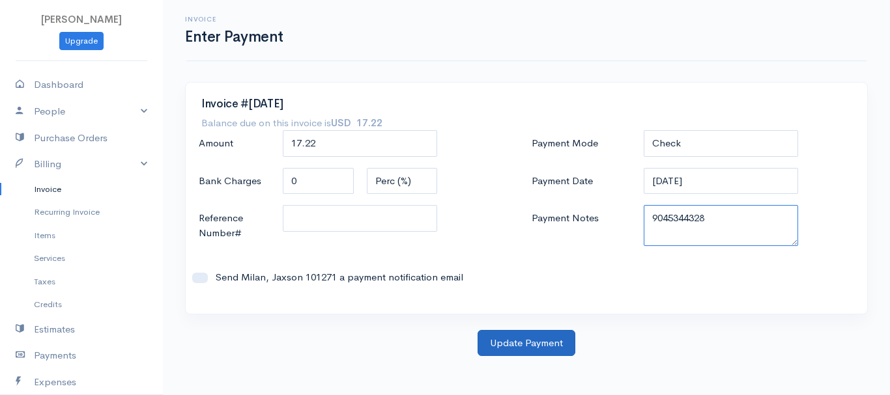
type textarea "9045344328"
click at [510, 351] on button "Update Payment" at bounding box center [526, 343] width 98 height 27
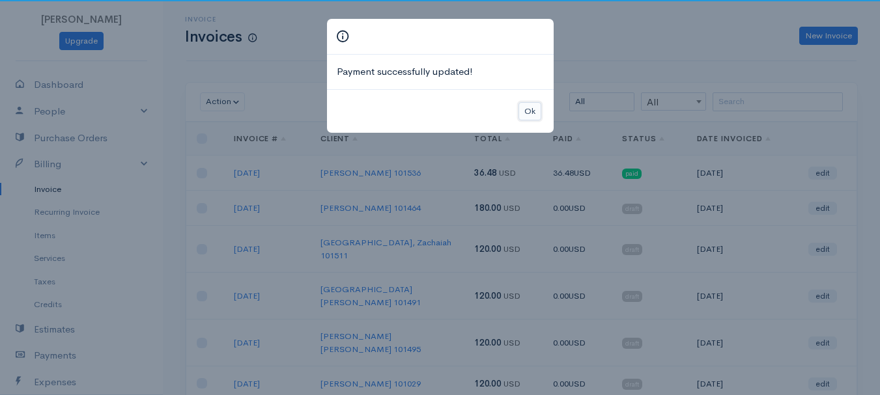
click at [531, 109] on button "Ok" at bounding box center [529, 111] width 23 height 19
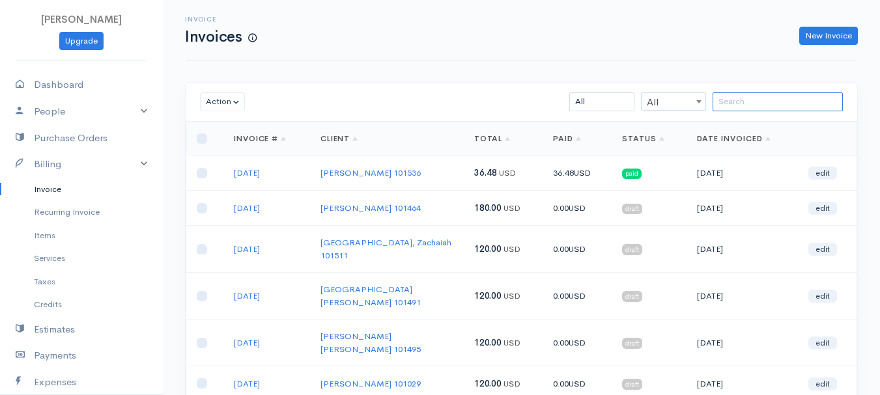
click at [805, 99] on input "search" at bounding box center [778, 101] width 130 height 19
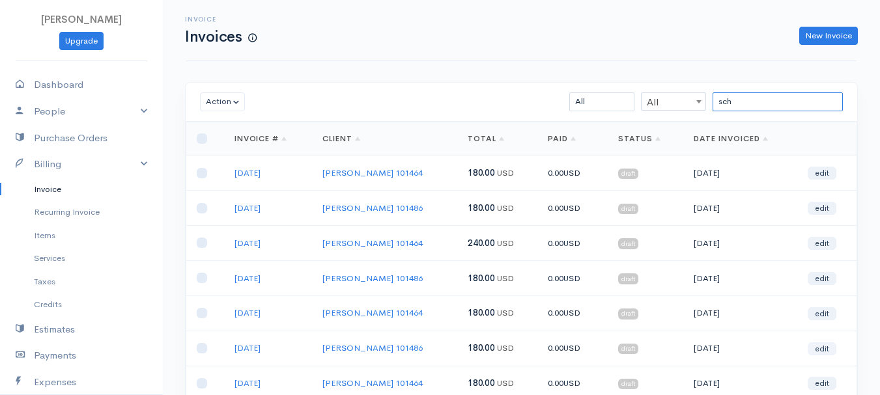
type input "sch"
click at [815, 352] on link "edit" at bounding box center [822, 349] width 29 height 13
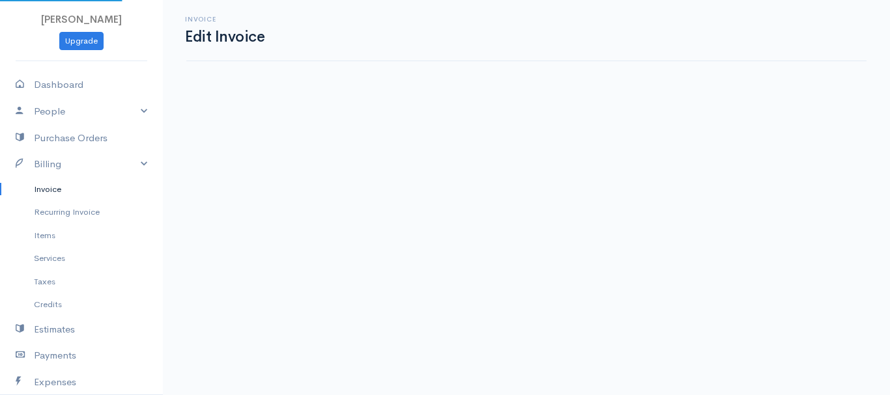
select select "2"
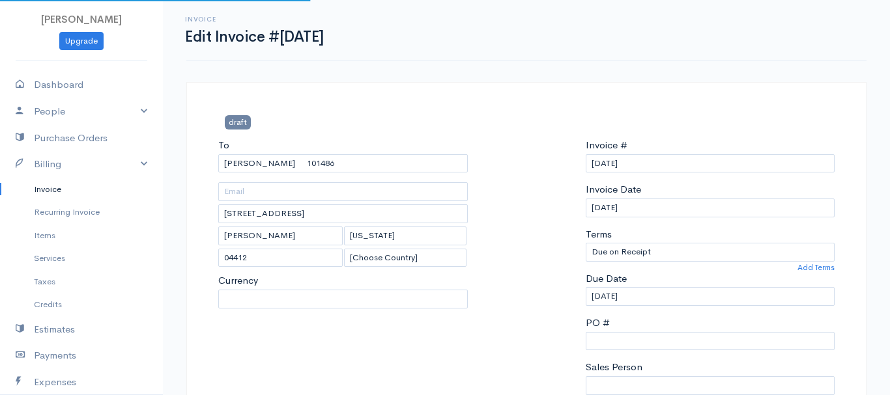
select select "[GEOGRAPHIC_DATA]"
select select "USD"
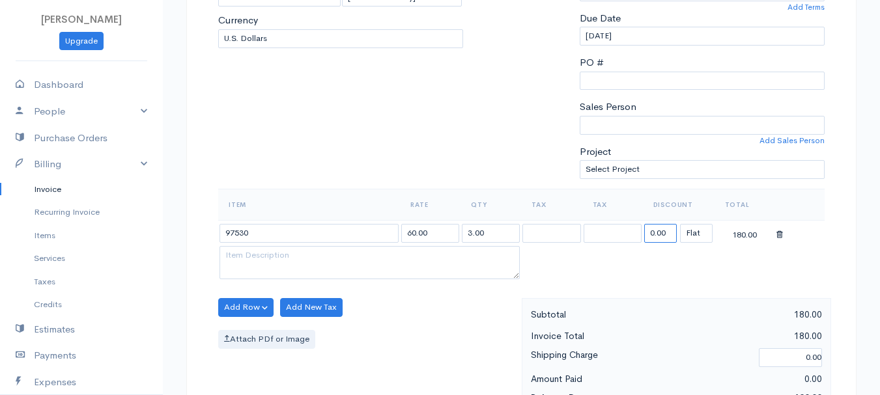
click at [654, 234] on input "0.00" at bounding box center [660, 233] width 33 height 19
type input "107.78"
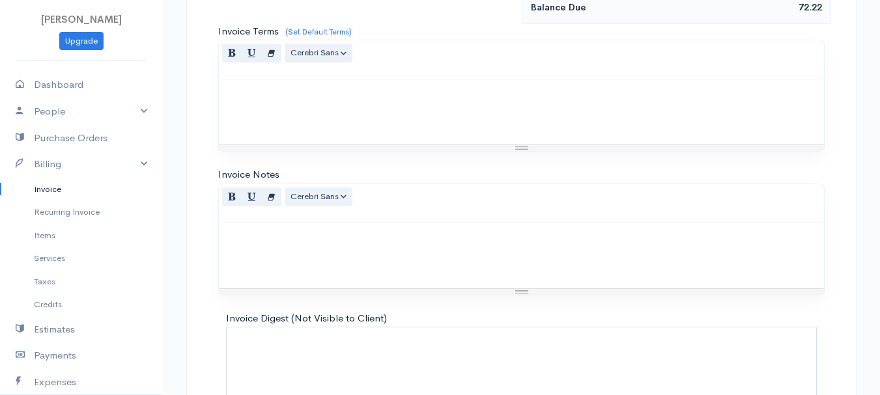
scroll to position [731, 0]
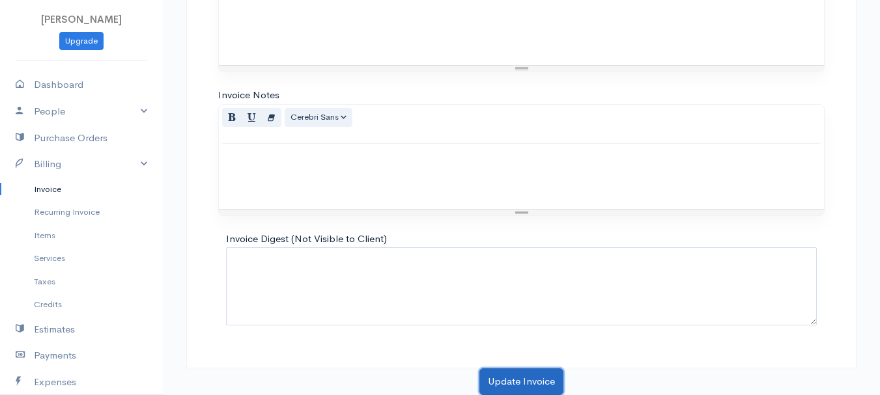
click at [531, 378] on button "Update Invoice" at bounding box center [521, 382] width 84 height 27
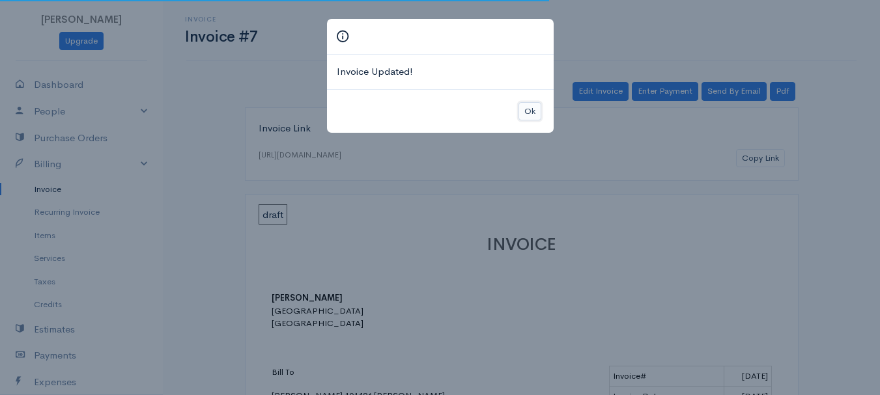
click at [537, 115] on button "Ok" at bounding box center [529, 111] width 23 height 19
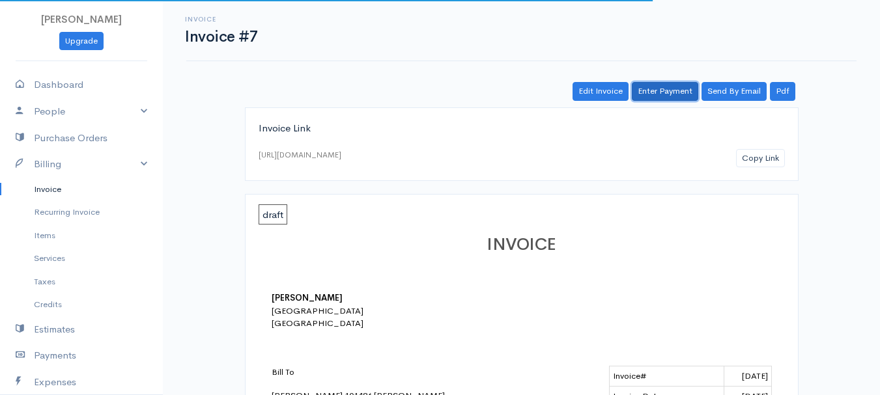
click at [655, 89] on link "Enter Payment" at bounding box center [665, 91] width 66 height 19
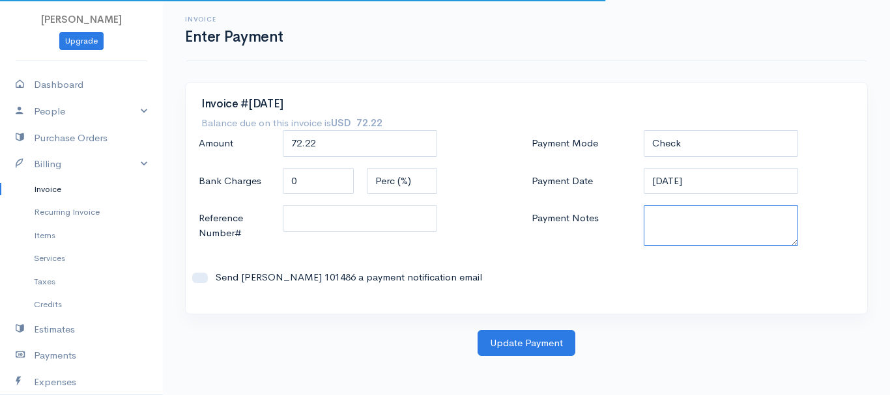
click at [702, 232] on textarea "Payment Notes" at bounding box center [721, 225] width 155 height 41
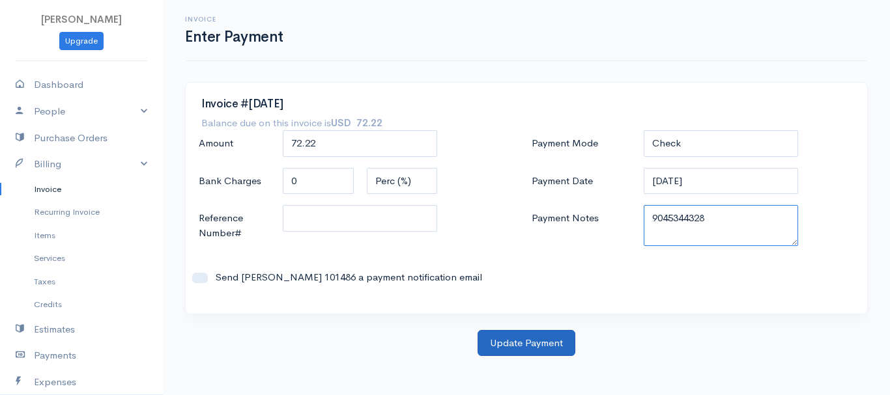
type textarea "9045344328"
click at [552, 339] on button "Update Payment" at bounding box center [526, 343] width 98 height 27
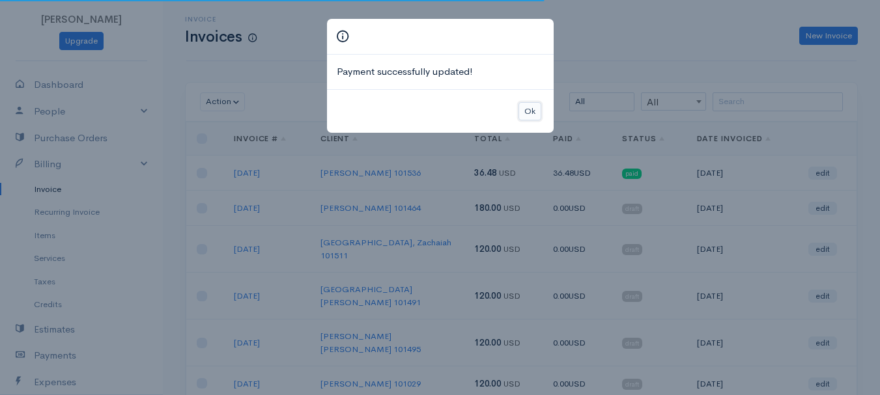
click at [527, 107] on button "Ok" at bounding box center [529, 111] width 23 height 19
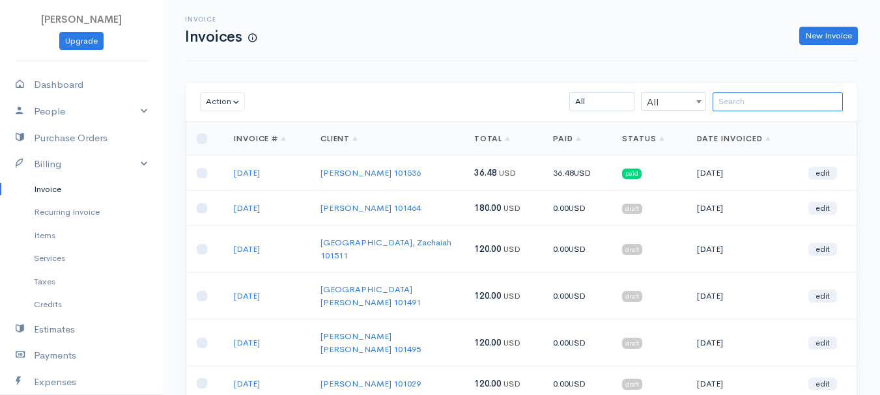
click at [800, 104] on input "search" at bounding box center [778, 101] width 130 height 19
click at [731, 61] on div "Invoice Invoices New Invoice" at bounding box center [521, 30] width 670 height 61
click at [680, 74] on div "Invoice Invoices New Invoice Action Archive Delete Download PDF Send [PERSON_NA…" at bounding box center [521, 331] width 717 height 662
click at [729, 106] on input "search" at bounding box center [778, 101] width 130 height 19
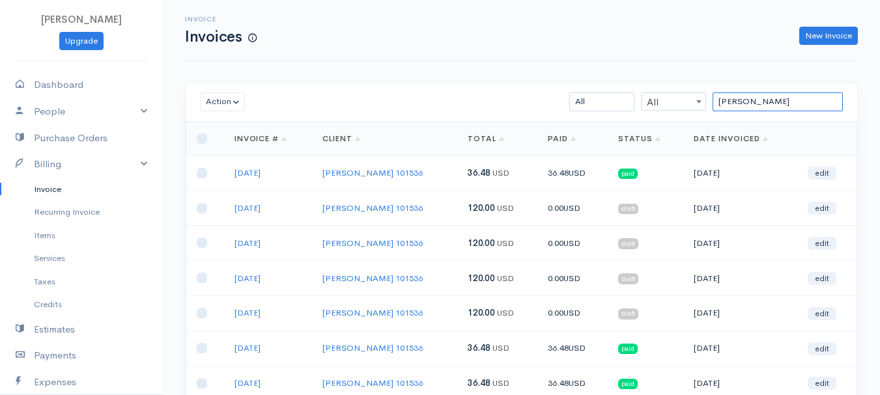
type input "[PERSON_NAME]"
